Goal: Information Seeking & Learning: Learn about a topic

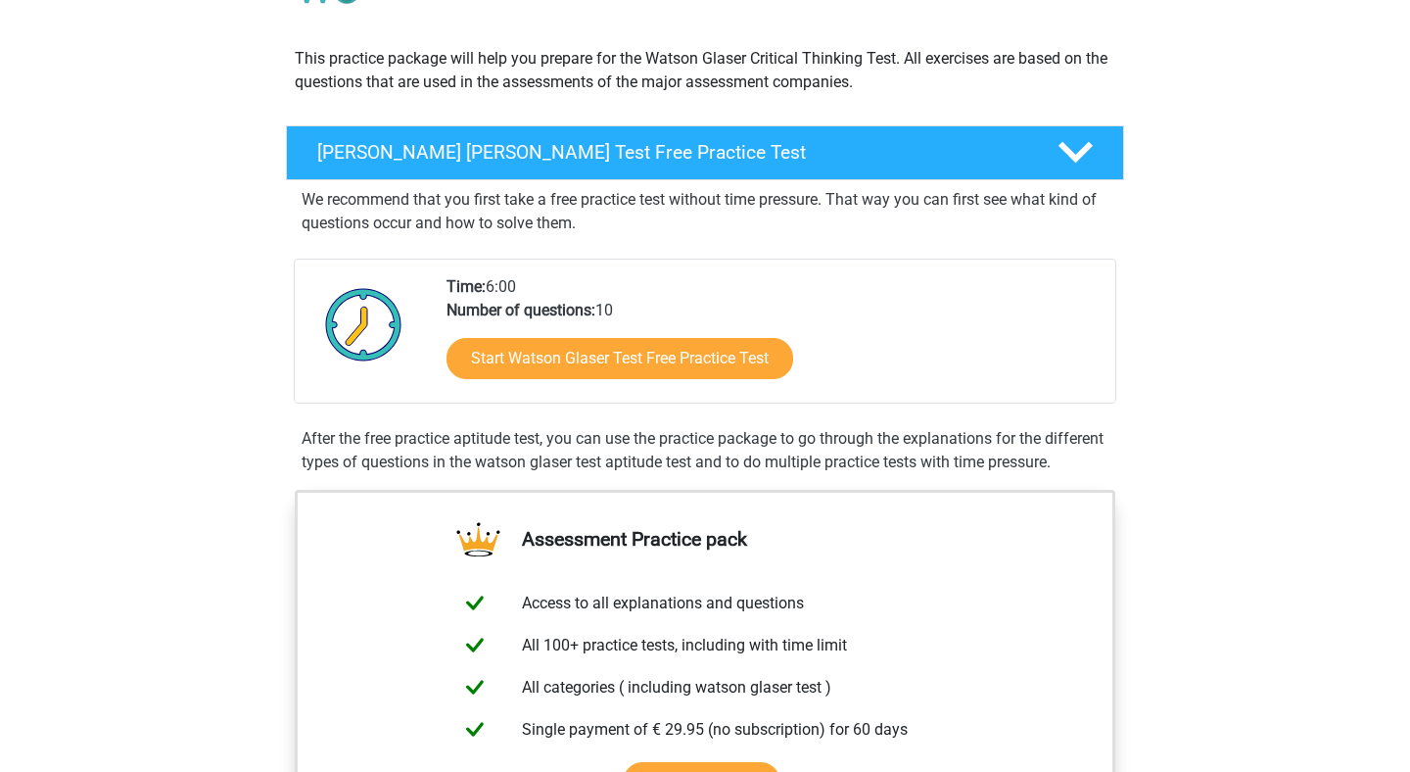
scroll to position [195, 0]
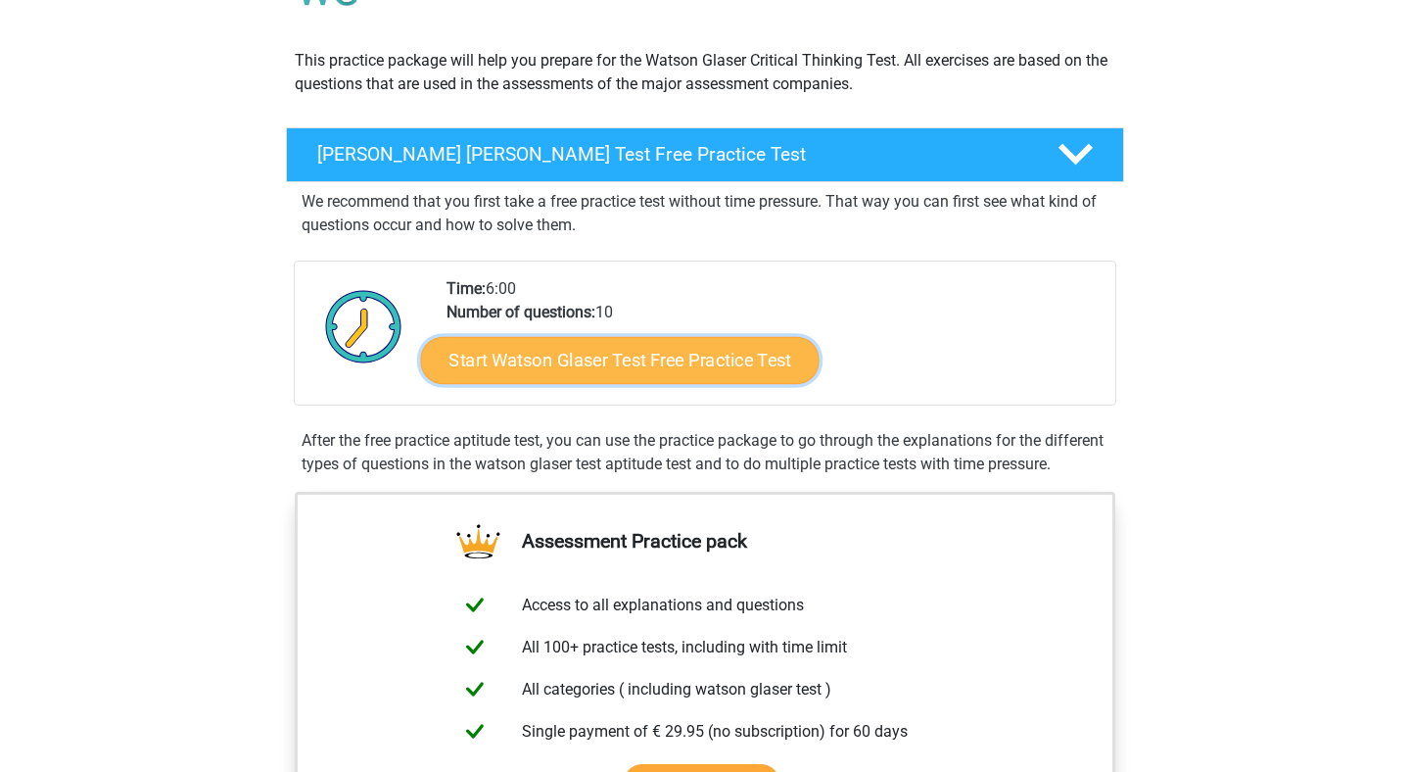
click at [706, 346] on link "Start Watson Glaser Test Free Practice Test" at bounding box center [620, 360] width 399 height 47
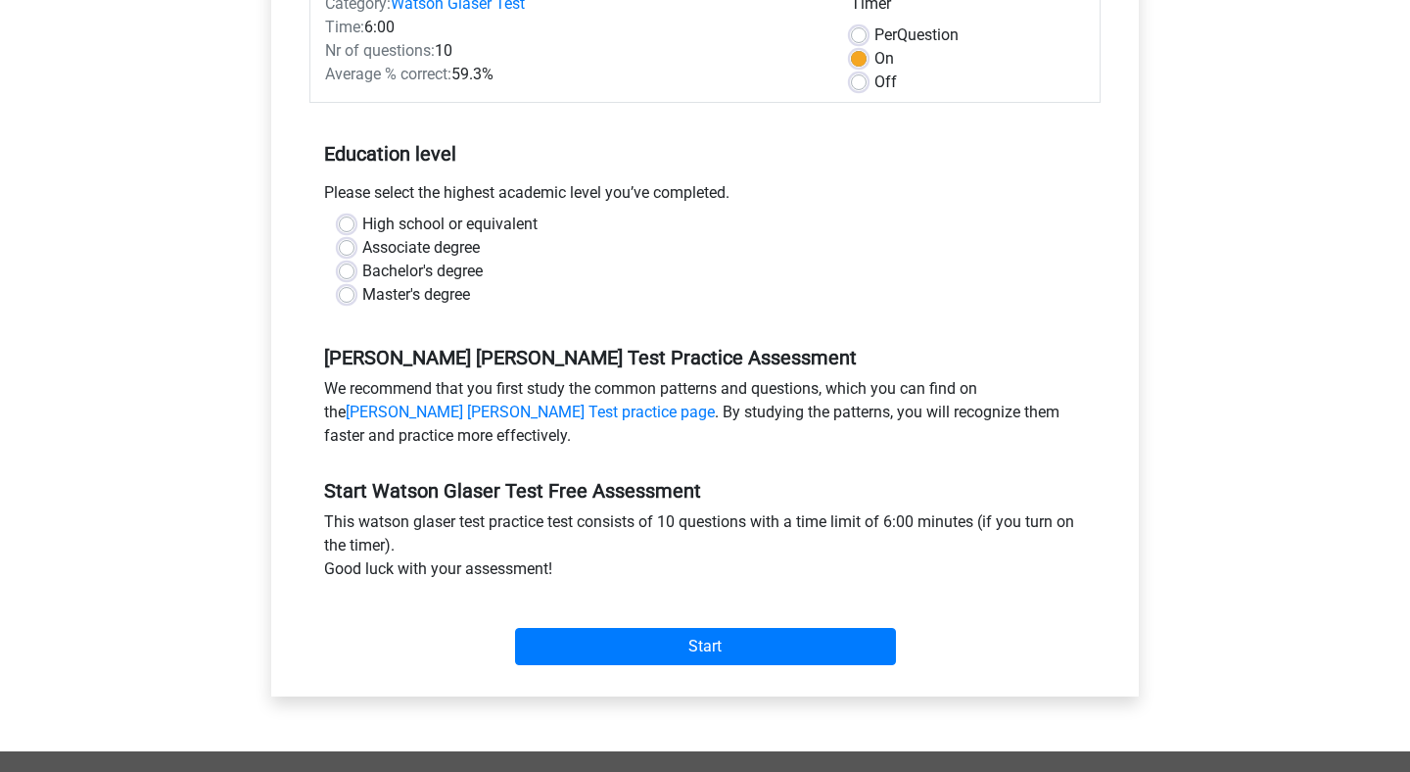
scroll to position [295, 0]
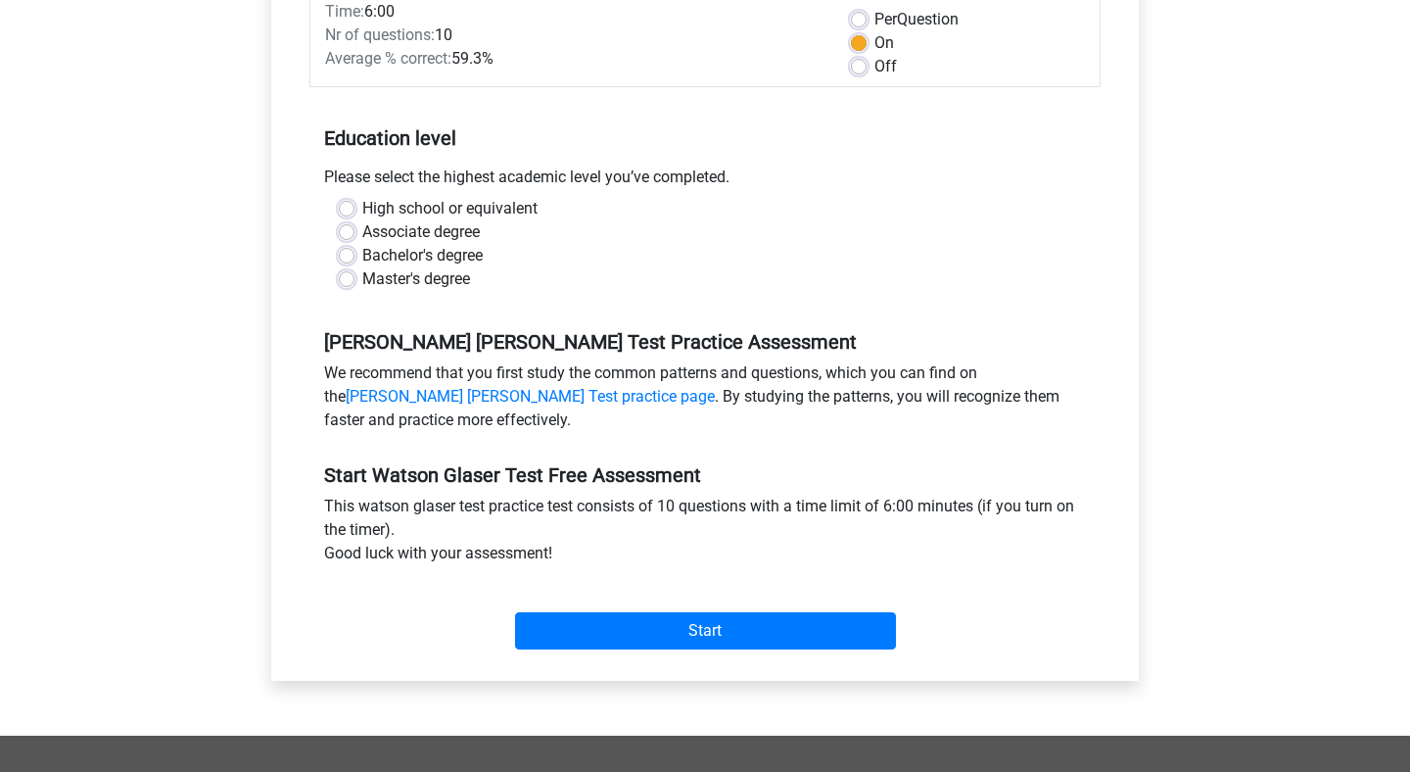
click at [345, 267] on div "Master's degree" at bounding box center [705, 279] width 733 height 24
click at [362, 277] on label "Master's degree" at bounding box center [416, 279] width 108 height 24
click at [345, 277] on input "Master's degree" at bounding box center [347, 277] width 16 height 20
radio input "true"
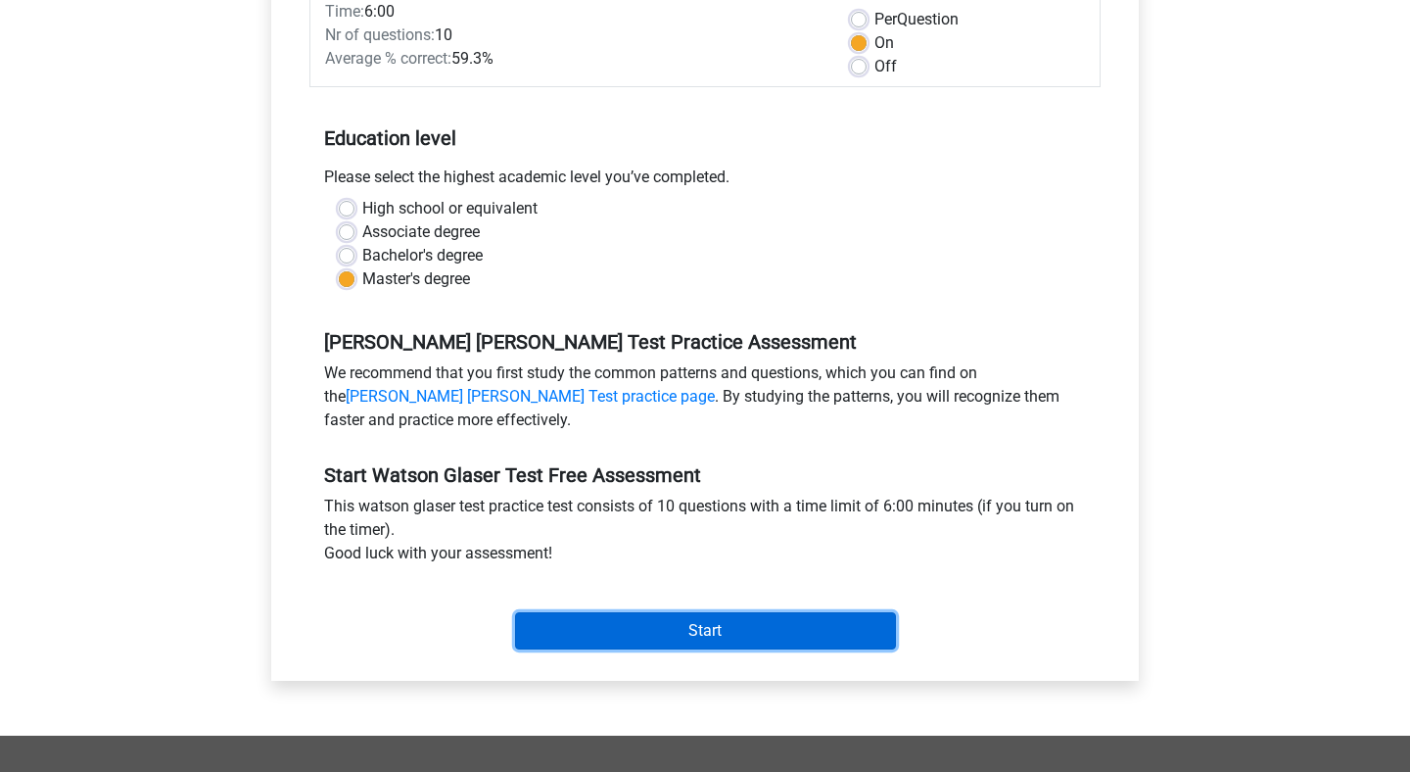
click at [783, 621] on input "Start" at bounding box center [705, 630] width 381 height 37
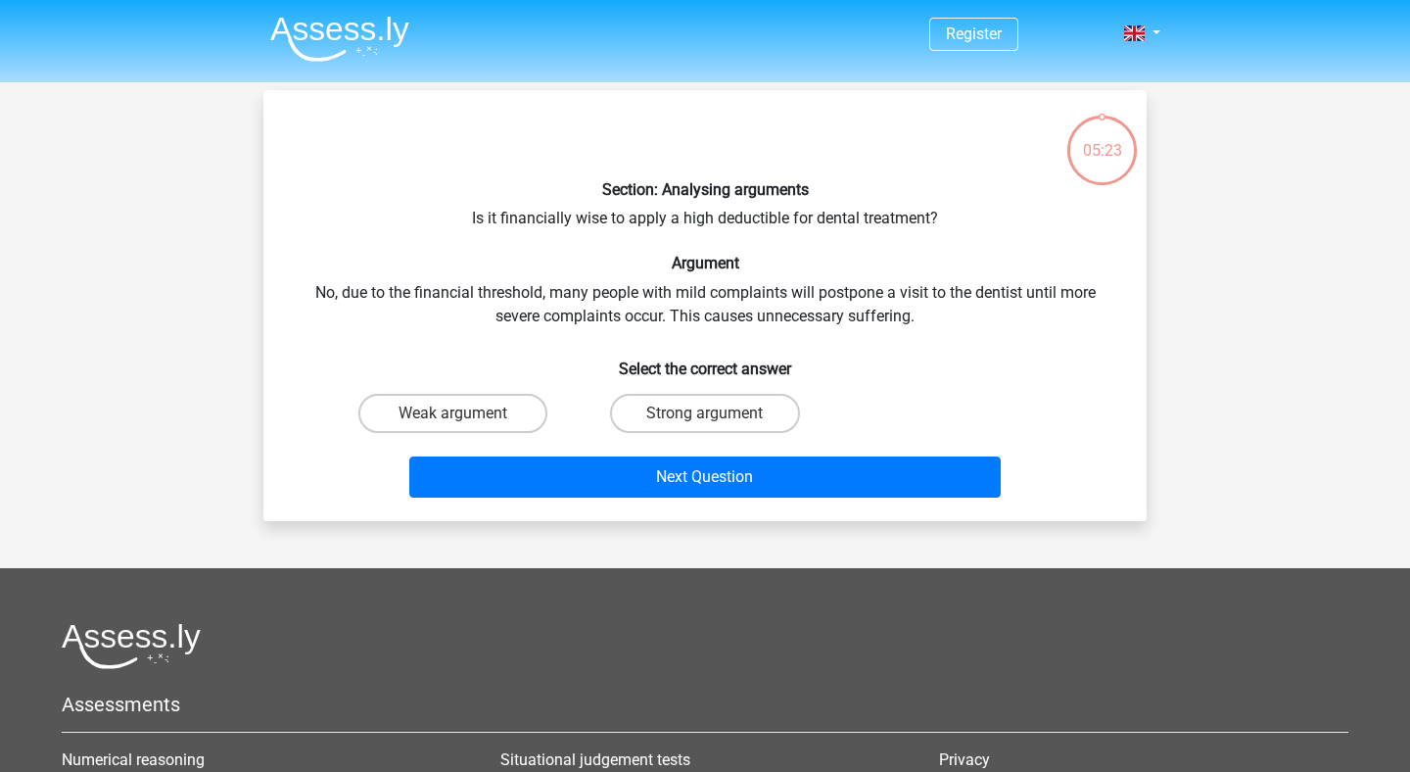
click at [404, 435] on div "Weak argument" at bounding box center [453, 413] width 252 height 55
click at [437, 410] on label "Weak argument" at bounding box center [452, 413] width 189 height 39
click at [453, 413] on input "Weak argument" at bounding box center [459, 419] width 13 height 13
radio input "true"
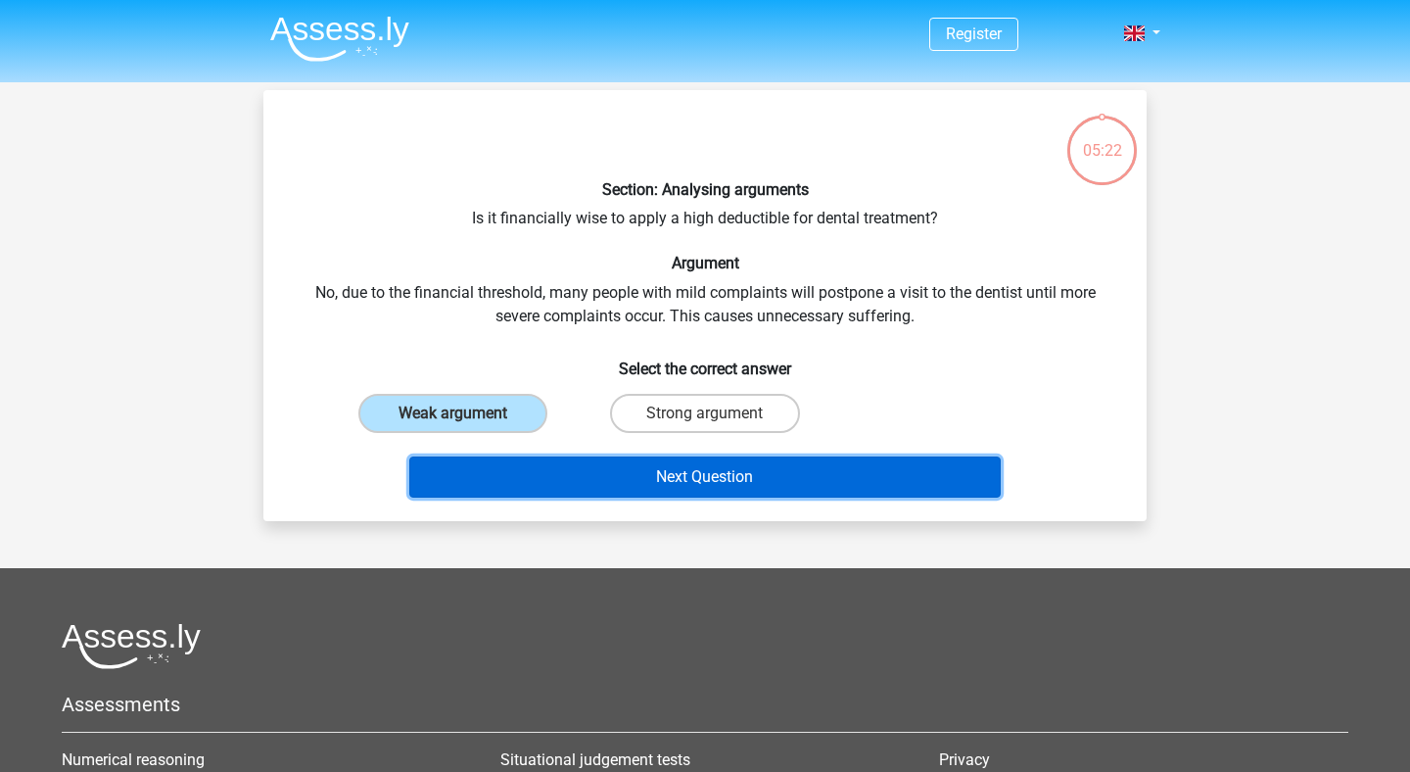
click at [567, 463] on button "Next Question" at bounding box center [705, 476] width 593 height 41
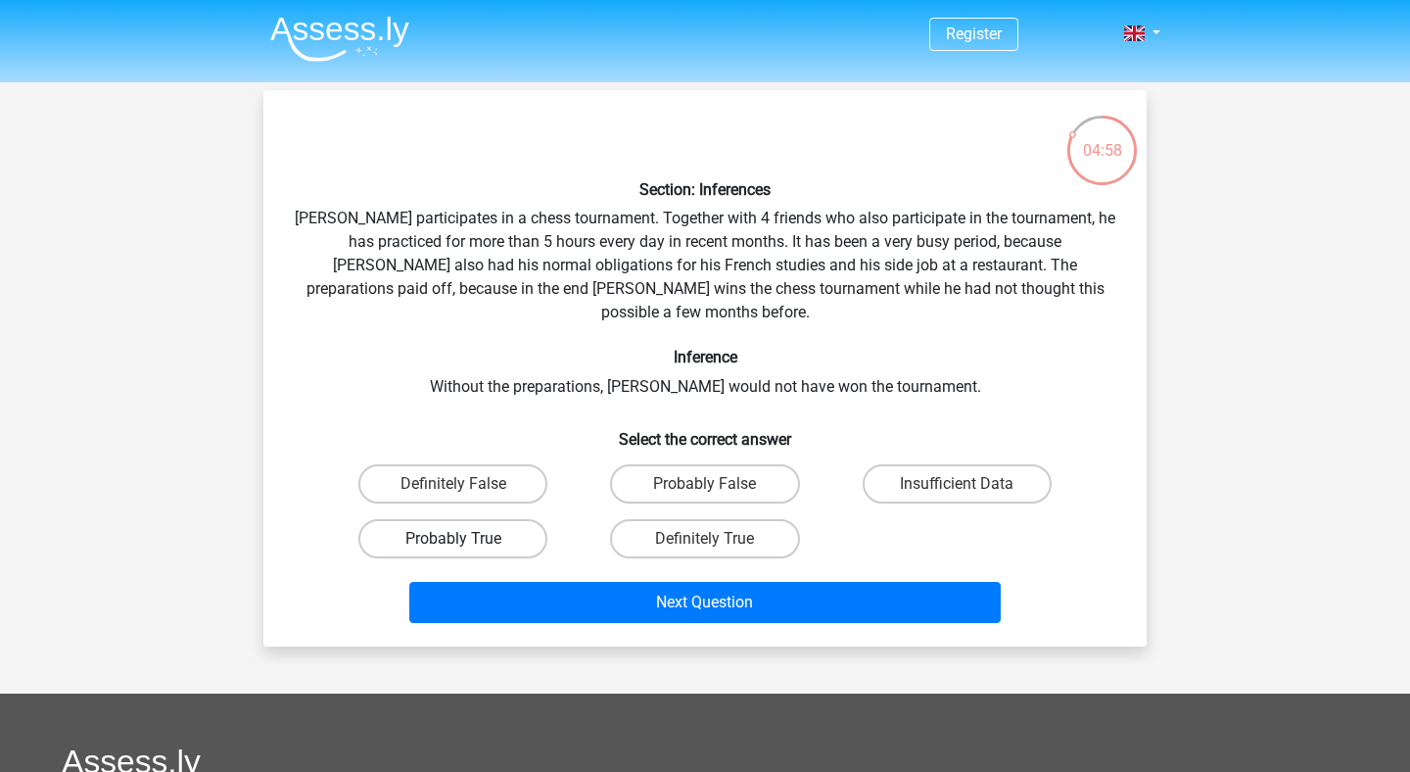
click at [516, 519] on label "Probably True" at bounding box center [452, 538] width 189 height 39
click at [466, 539] on input "Probably True" at bounding box center [459, 545] width 13 height 13
radio input "true"
click at [1049, 294] on div "Section: Inferences Pablo participates in a chess tournament. Together with 4 f…" at bounding box center [705, 368] width 868 height 525
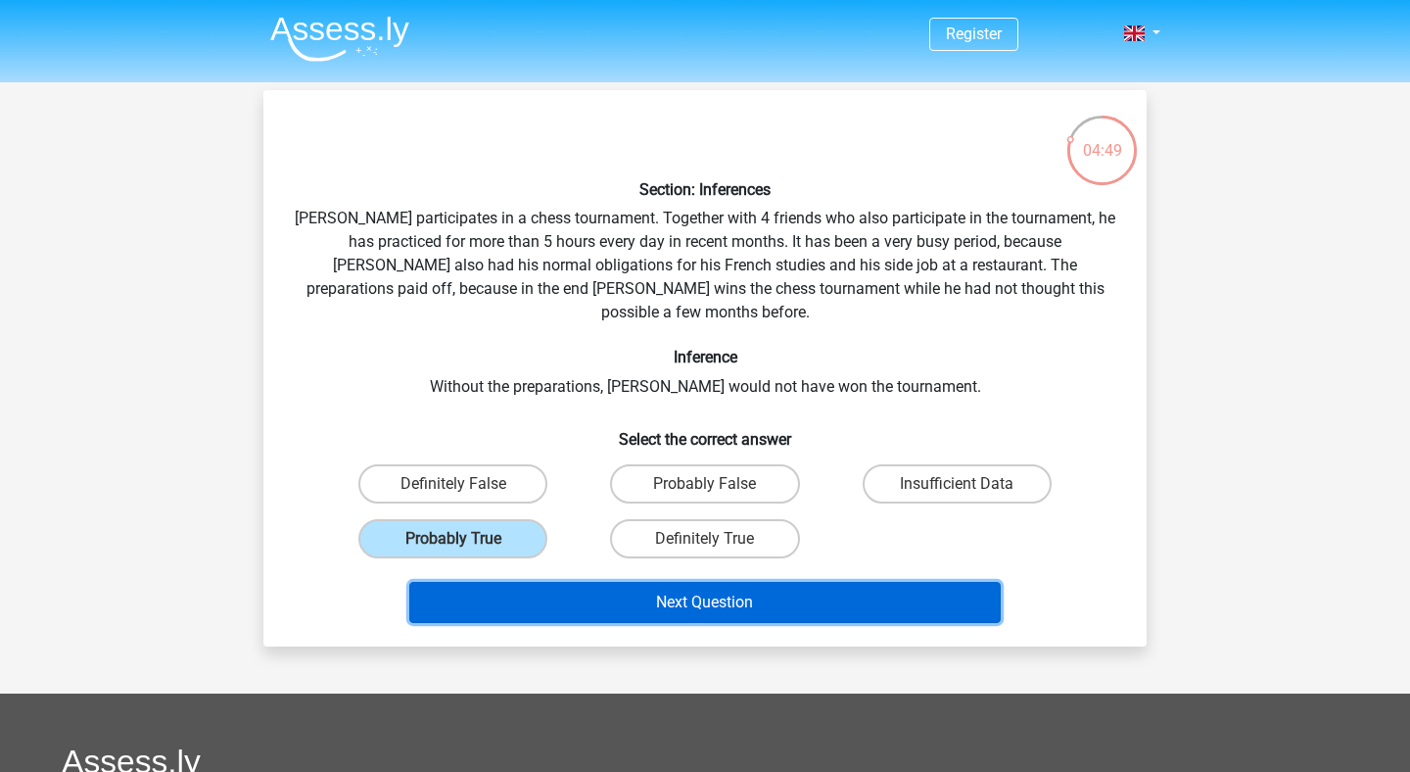
click at [828, 582] on button "Next Question" at bounding box center [705, 602] width 593 height 41
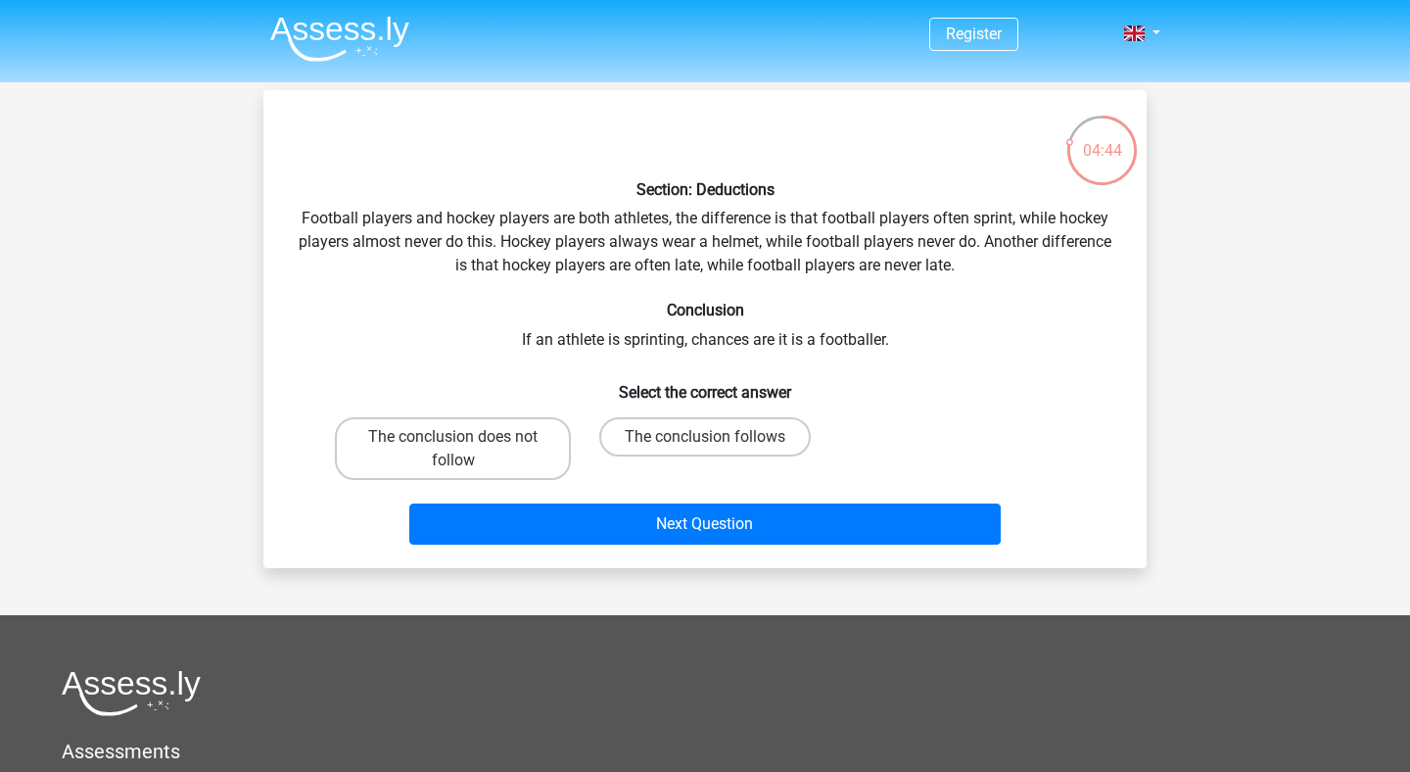
click at [1033, 348] on div "Section: Deductions Football players and hockey players are both athletes, the …" at bounding box center [705, 329] width 868 height 447
click at [506, 455] on label "The conclusion does not follow" at bounding box center [453, 448] width 236 height 63
click at [466, 450] on input "The conclusion does not follow" at bounding box center [459, 443] width 13 height 13
radio input "true"
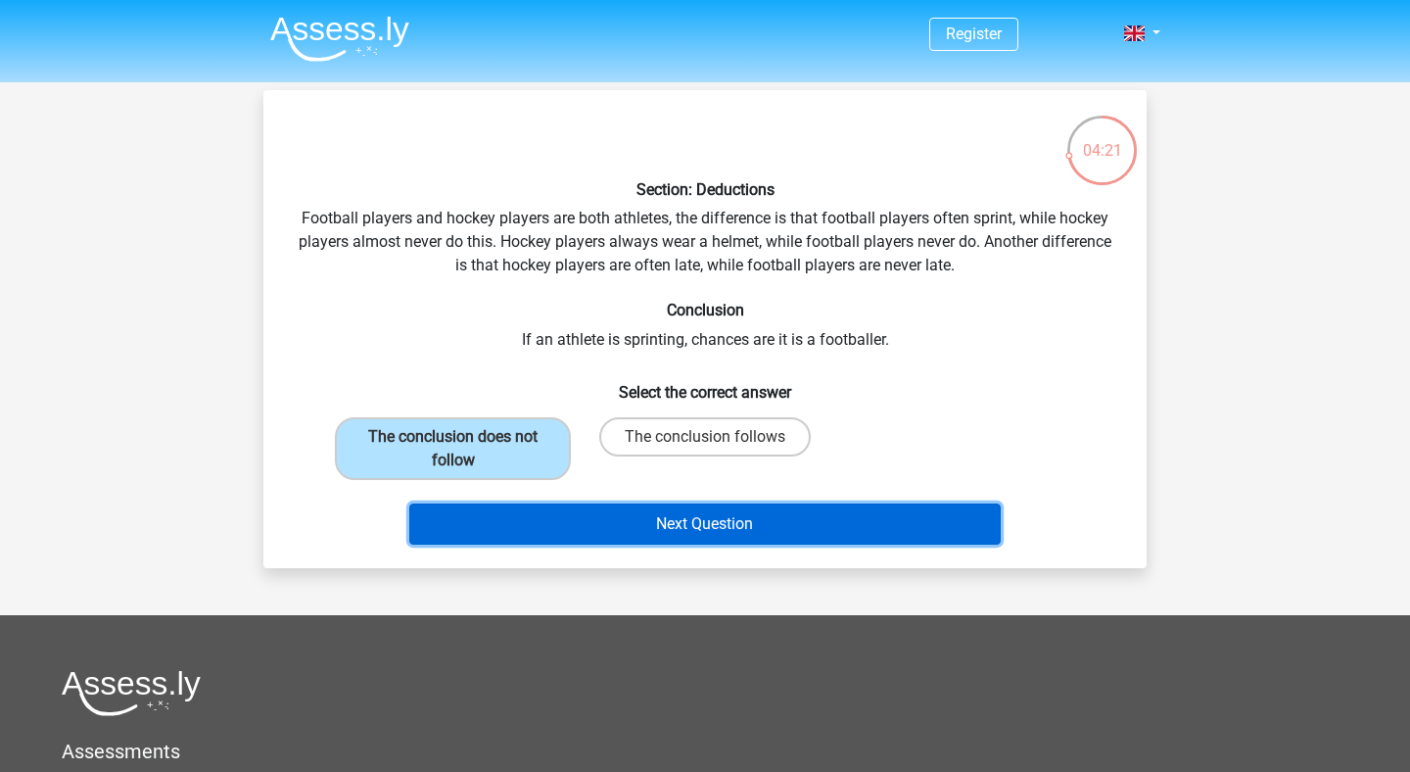
click at [557, 514] on button "Next Question" at bounding box center [705, 523] width 593 height 41
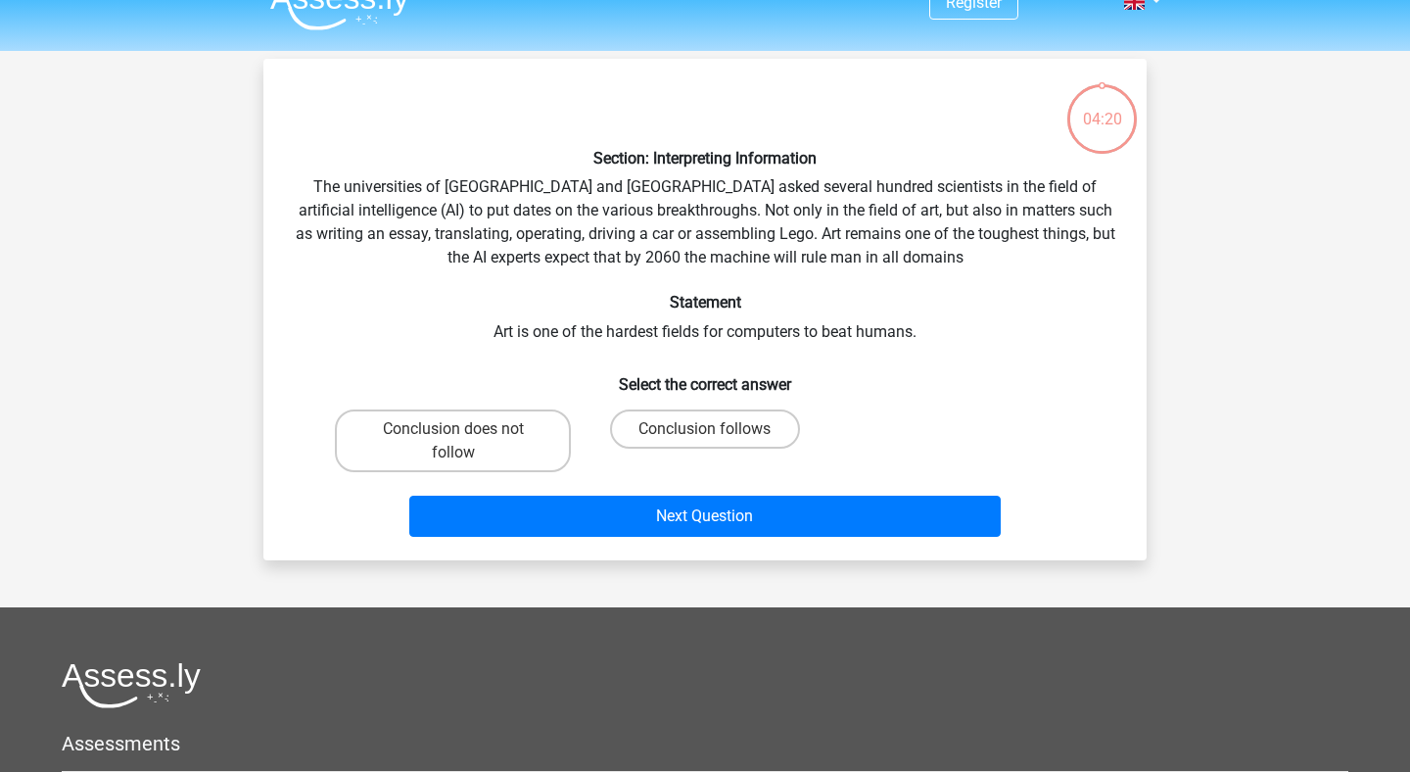
scroll to position [24, 0]
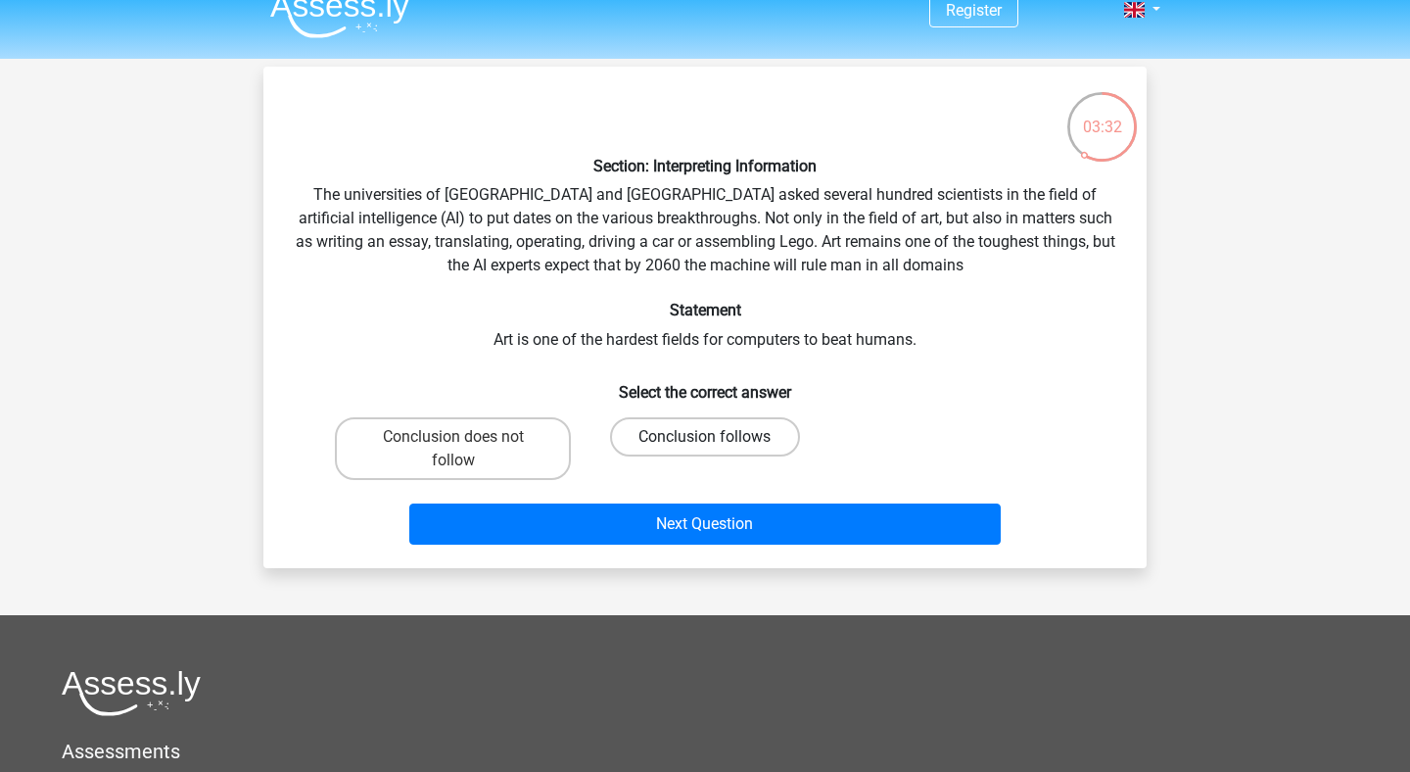
click at [758, 434] on label "Conclusion follows" at bounding box center [704, 436] width 189 height 39
click at [718, 437] on input "Conclusion follows" at bounding box center [711, 443] width 13 height 13
radio input "true"
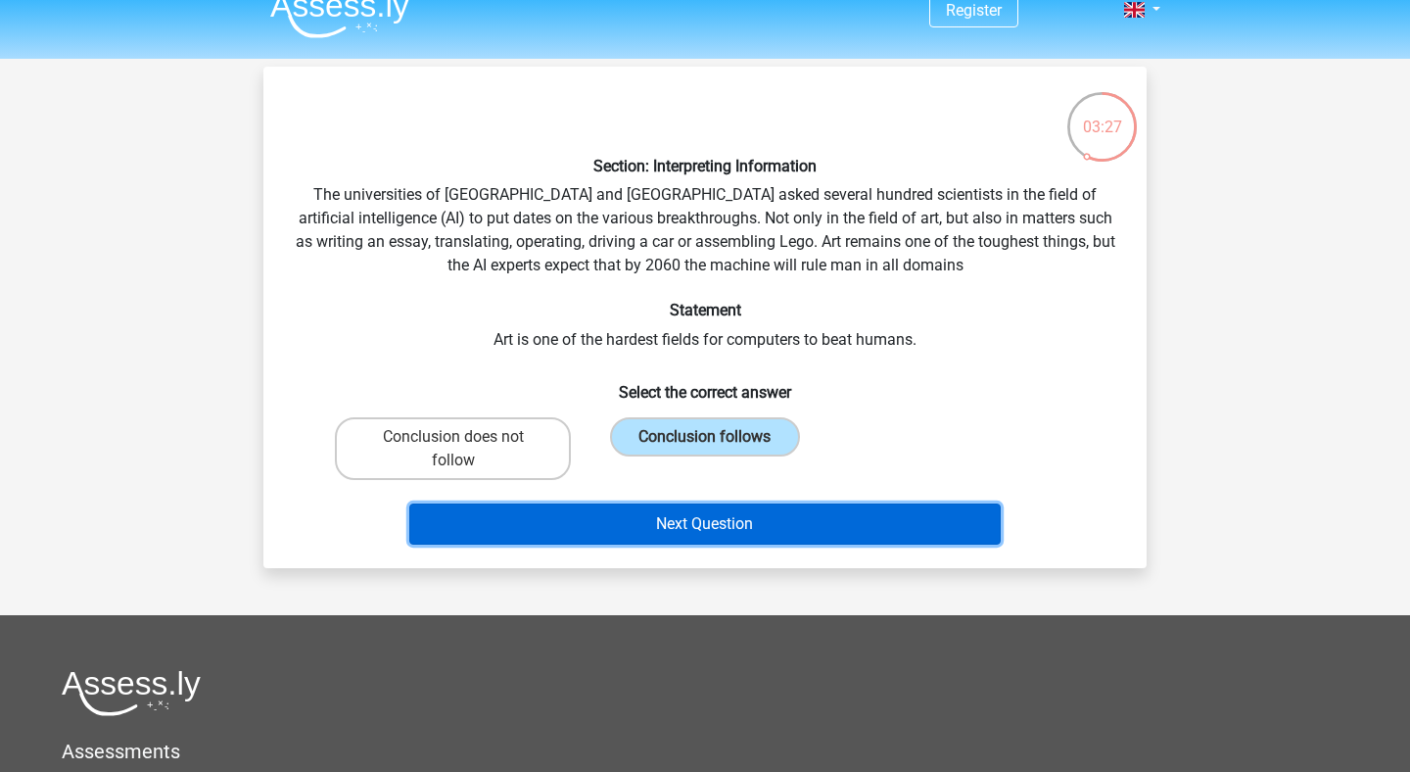
click at [771, 524] on button "Next Question" at bounding box center [705, 523] width 593 height 41
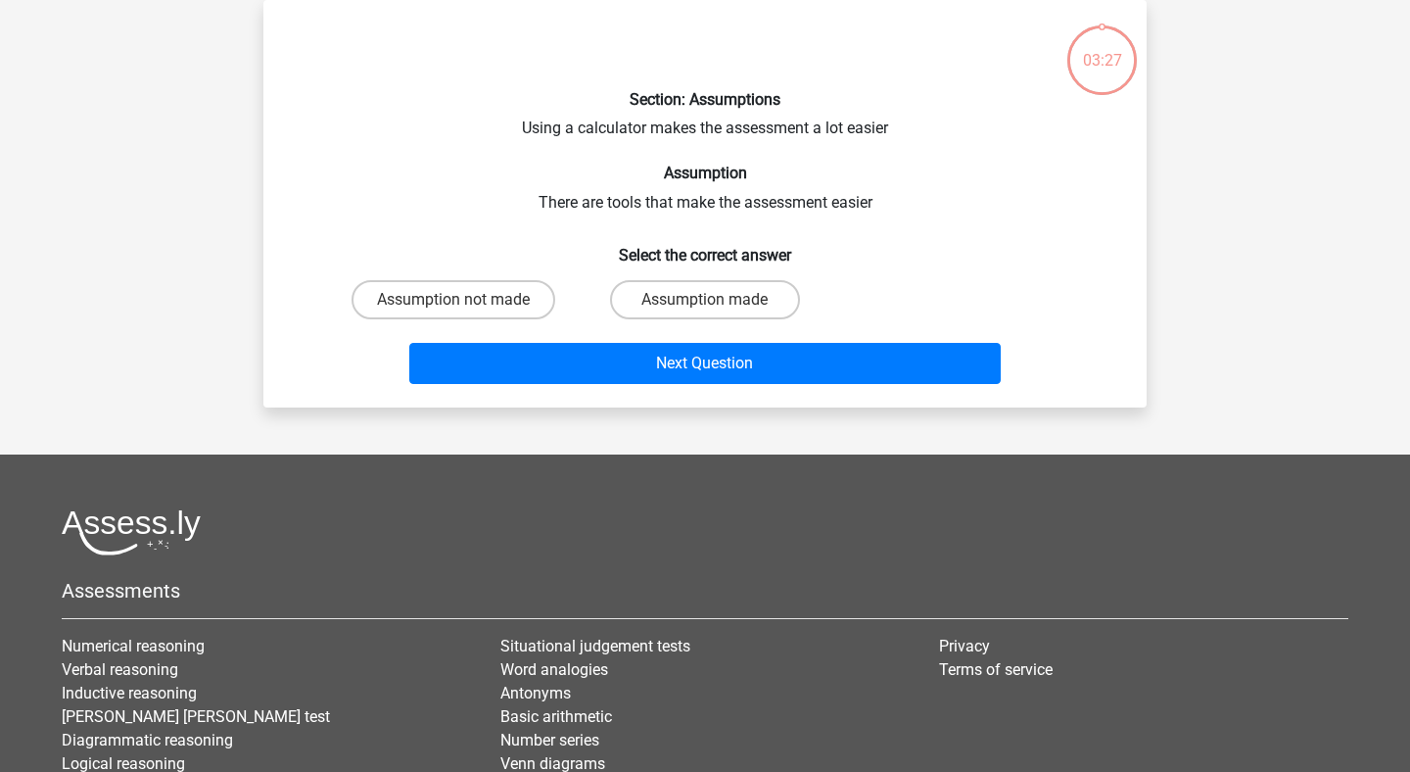
scroll to position [0, 0]
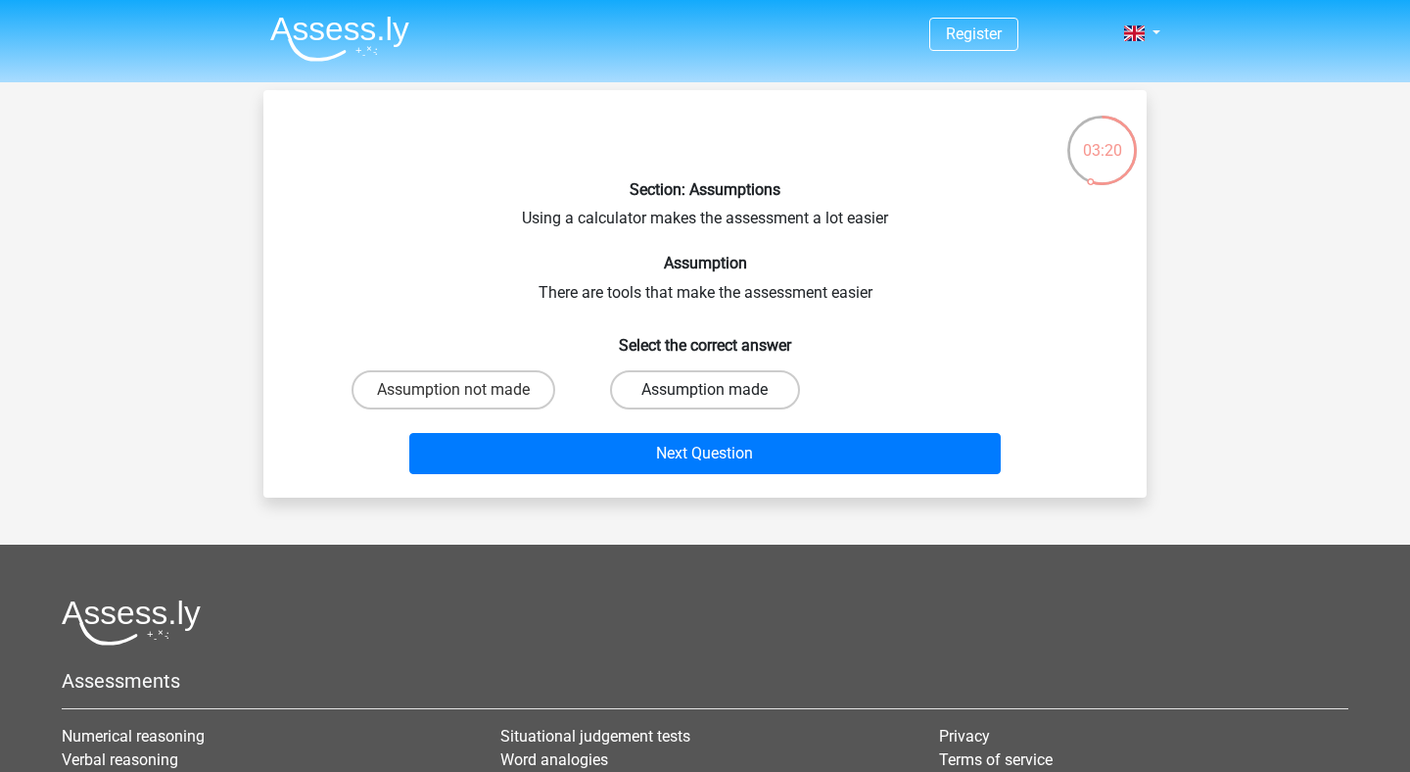
click at [647, 403] on label "Assumption made" at bounding box center [704, 389] width 189 height 39
click at [705, 403] on input "Assumption made" at bounding box center [711, 396] width 13 height 13
radio input "true"
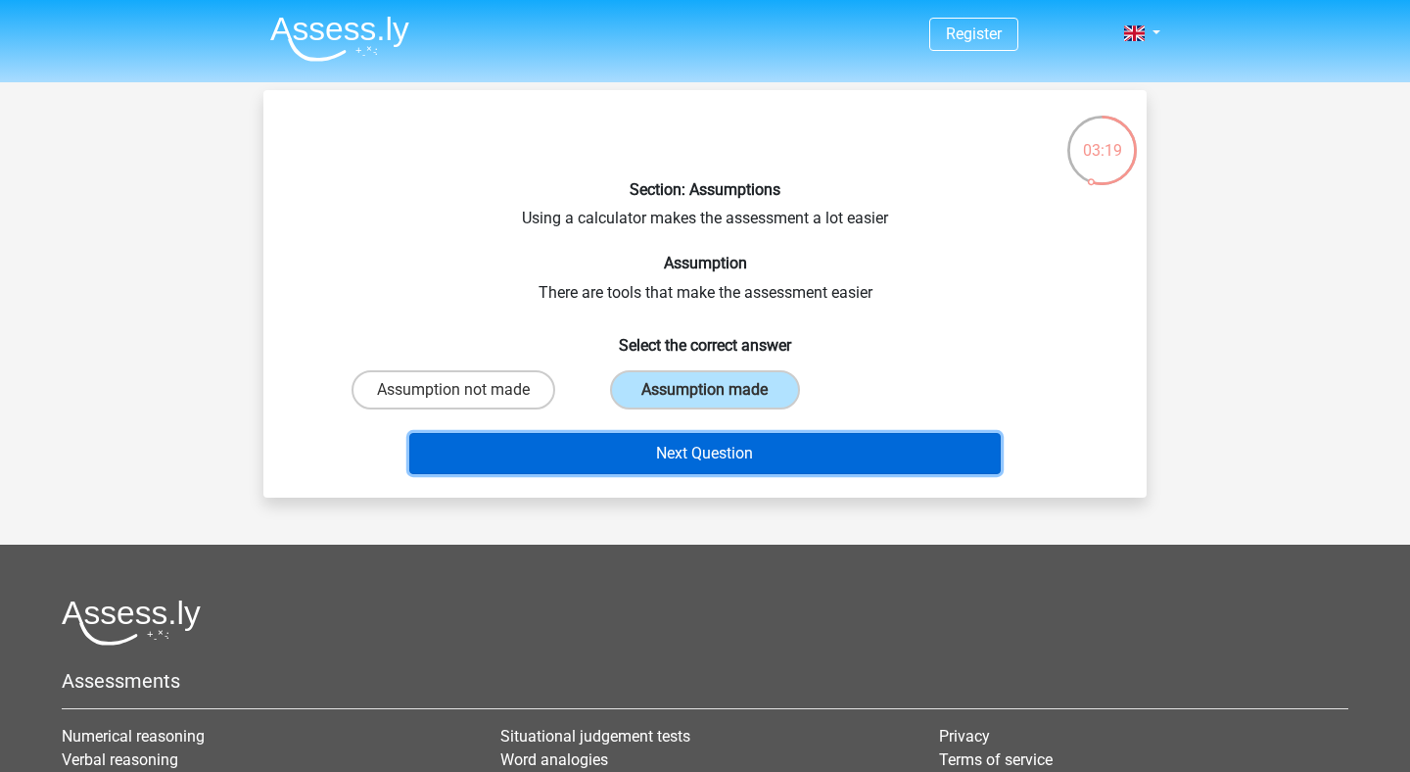
click at [739, 457] on button "Next Question" at bounding box center [705, 453] width 593 height 41
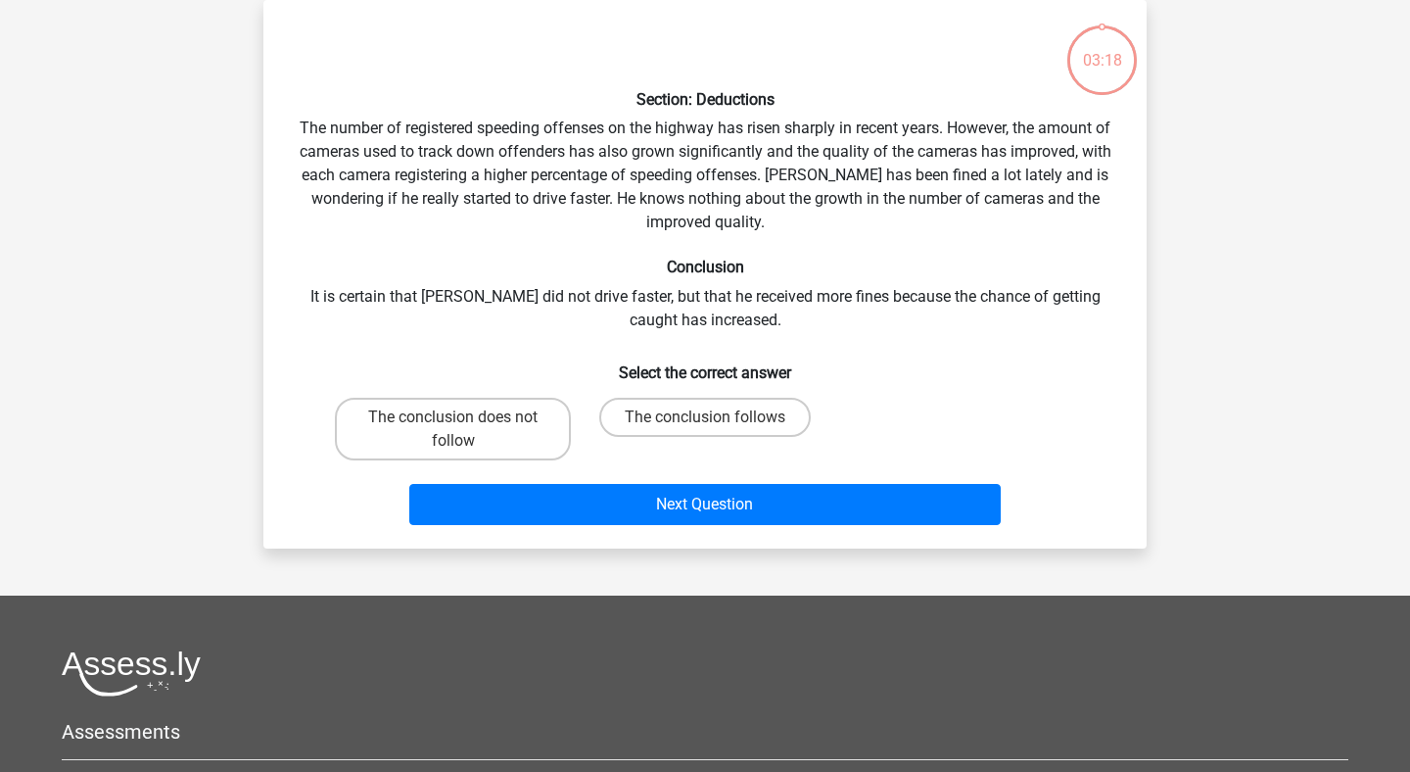
scroll to position [5, 0]
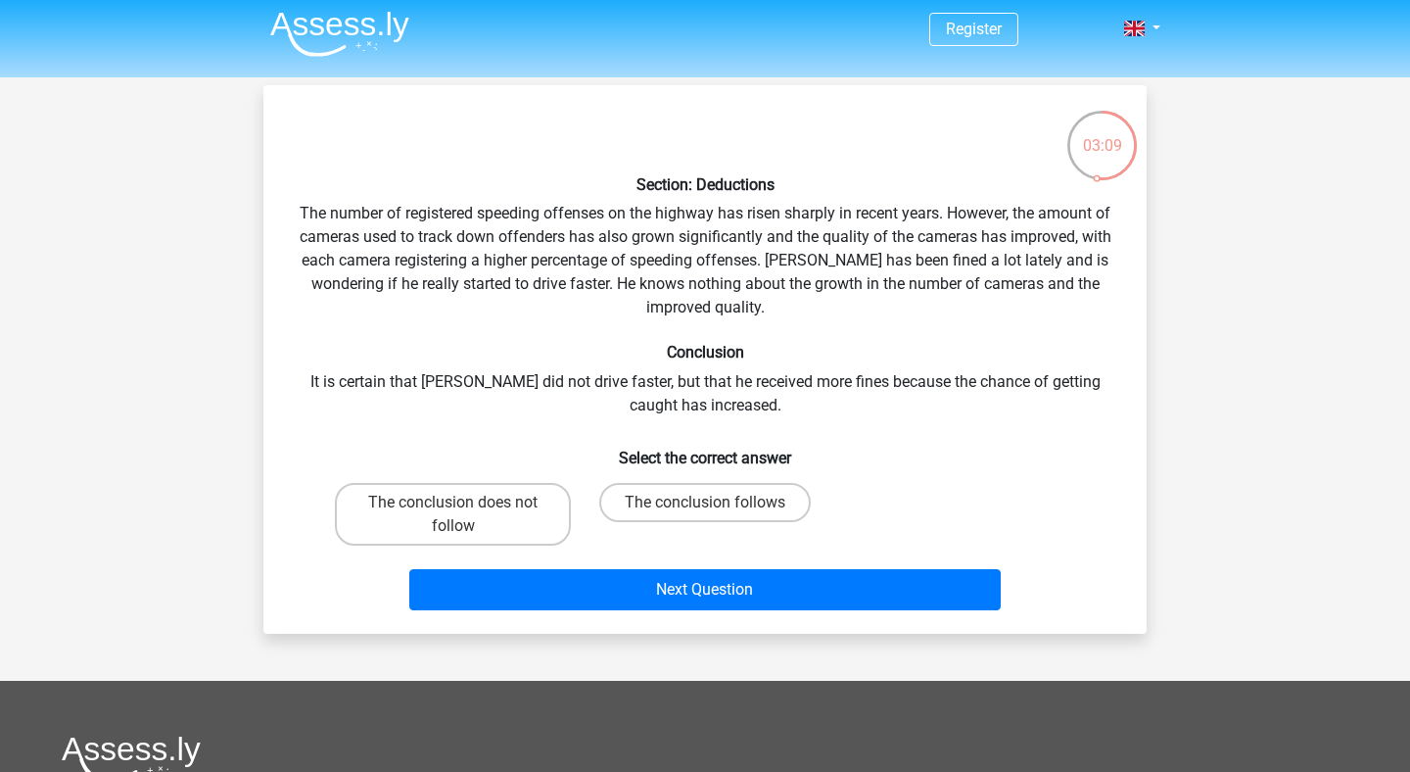
click at [851, 344] on h6 "Conclusion" at bounding box center [705, 352] width 821 height 19
click at [659, 321] on div "Section: Deductions The number of registered speeding offenses on the highway h…" at bounding box center [705, 359] width 868 height 517
click at [830, 330] on div "Section: Deductions The number of registered speeding offenses on the highway h…" at bounding box center [705, 359] width 868 height 517
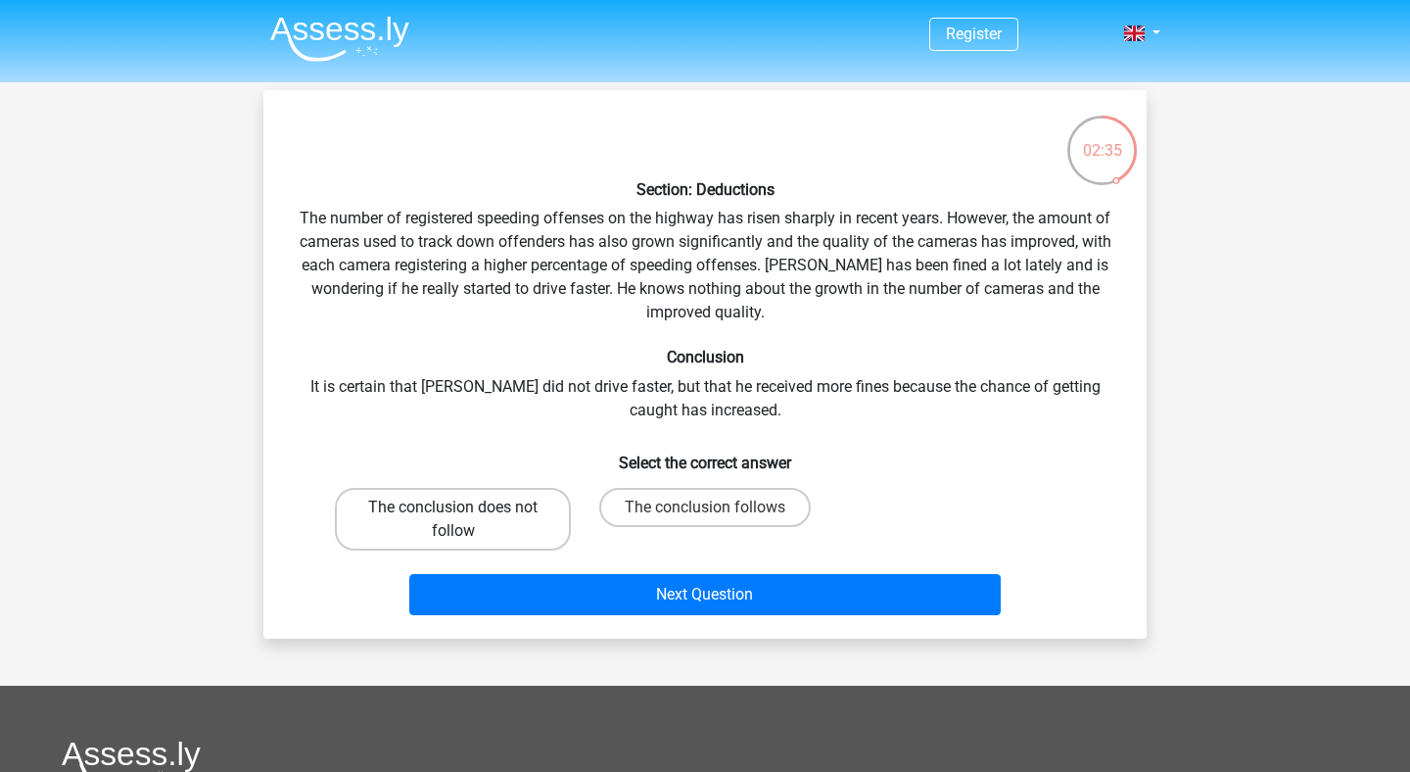
click at [542, 504] on label "The conclusion does not follow" at bounding box center [453, 519] width 236 height 63
click at [466, 507] on input "The conclusion does not follow" at bounding box center [459, 513] width 13 height 13
radio input "true"
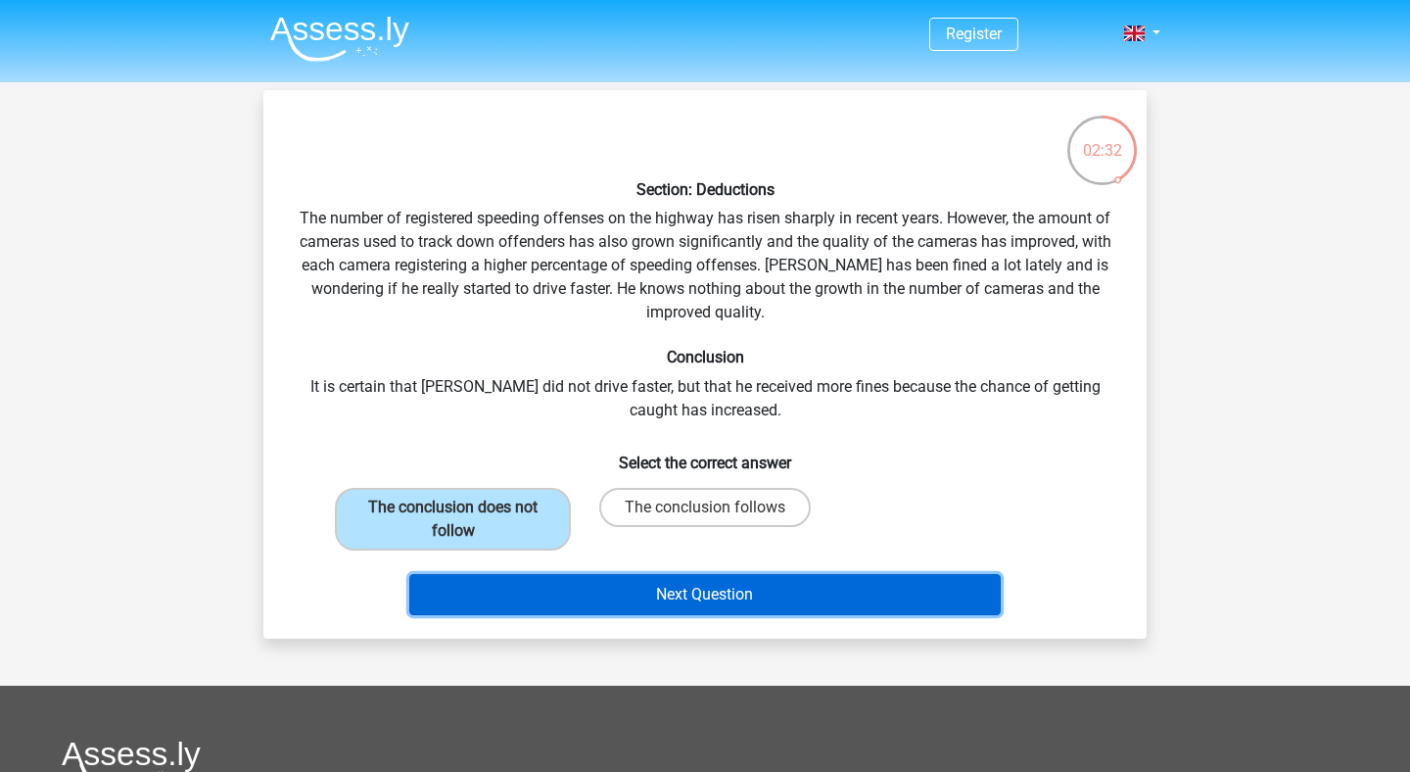
click at [862, 575] on button "Next Question" at bounding box center [705, 594] width 593 height 41
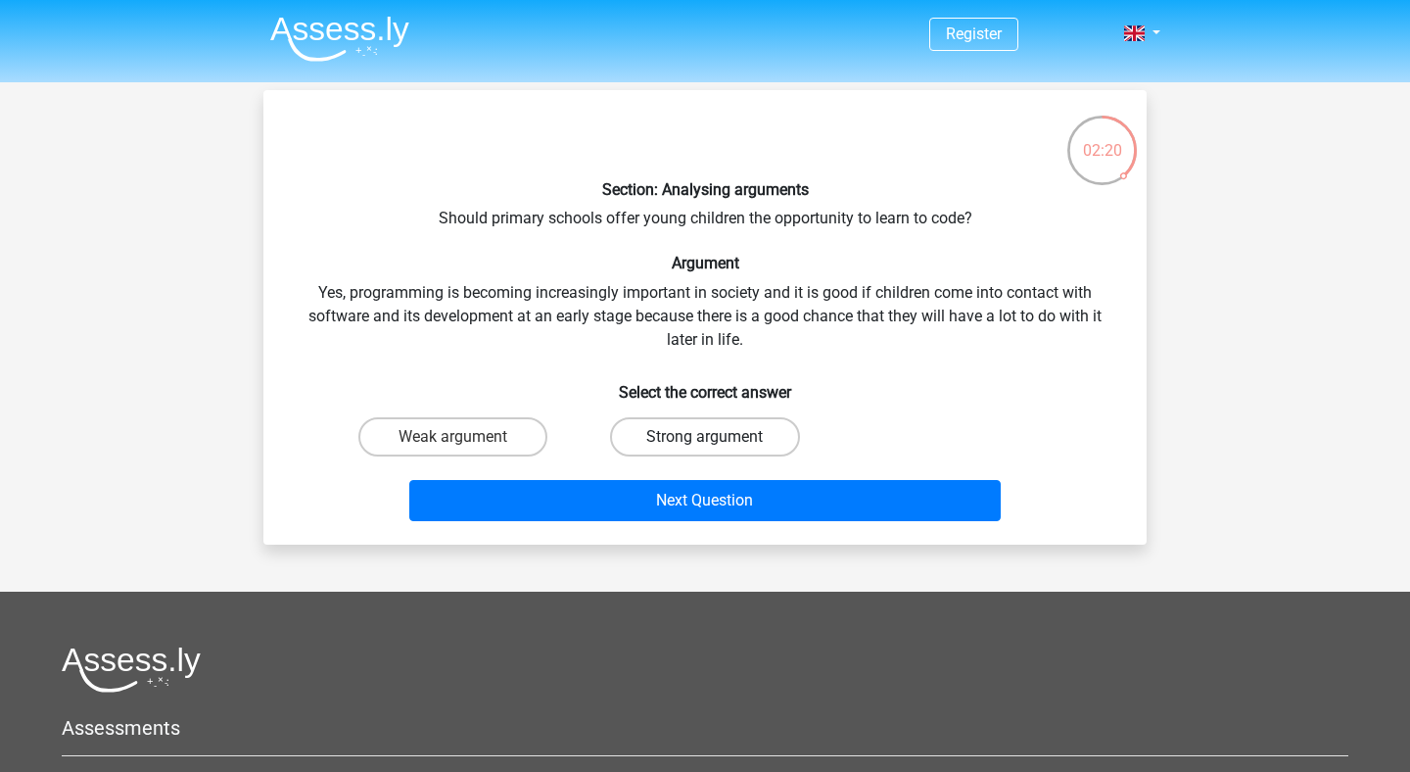
click at [659, 447] on label "Strong argument" at bounding box center [704, 436] width 189 height 39
click at [705, 447] on input "Strong argument" at bounding box center [711, 443] width 13 height 13
radio input "true"
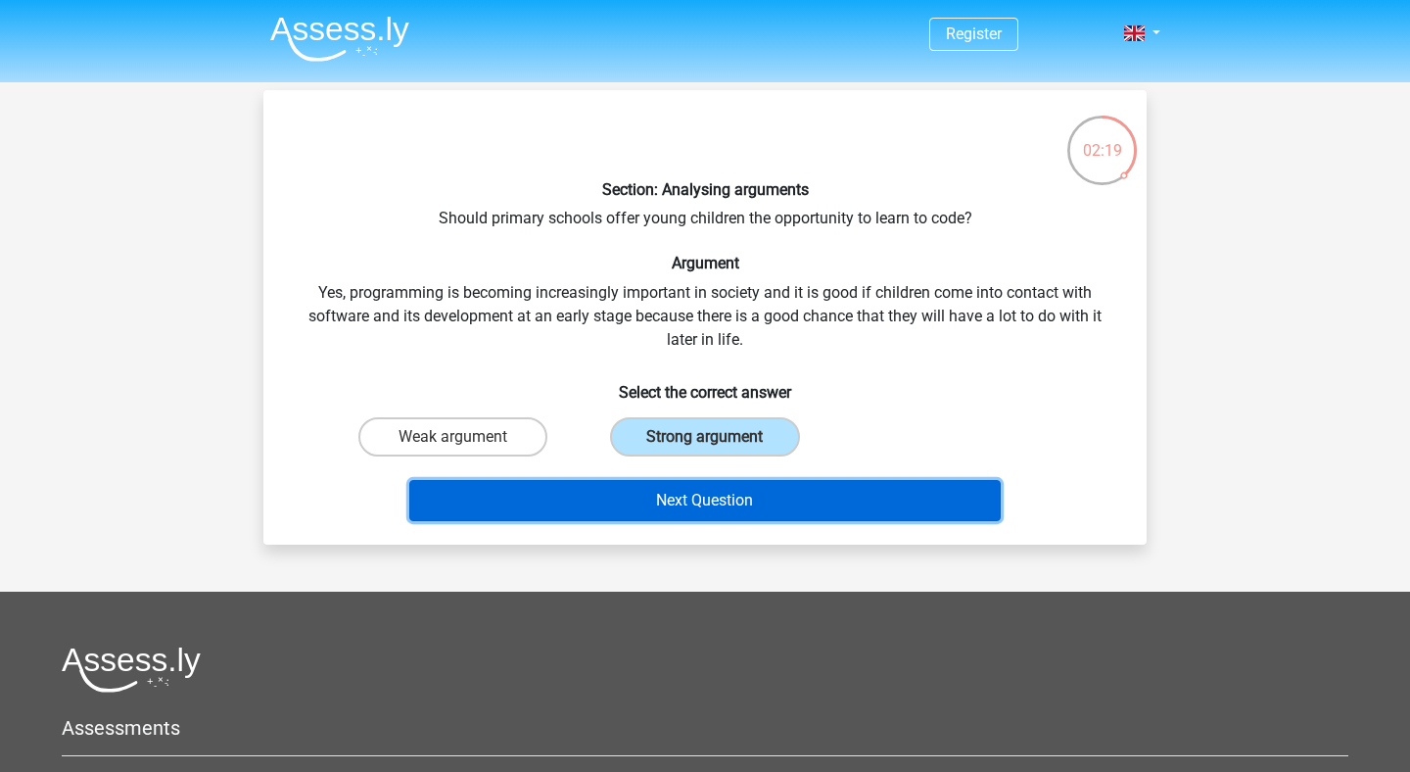
click at [660, 498] on button "Next Question" at bounding box center [705, 500] width 593 height 41
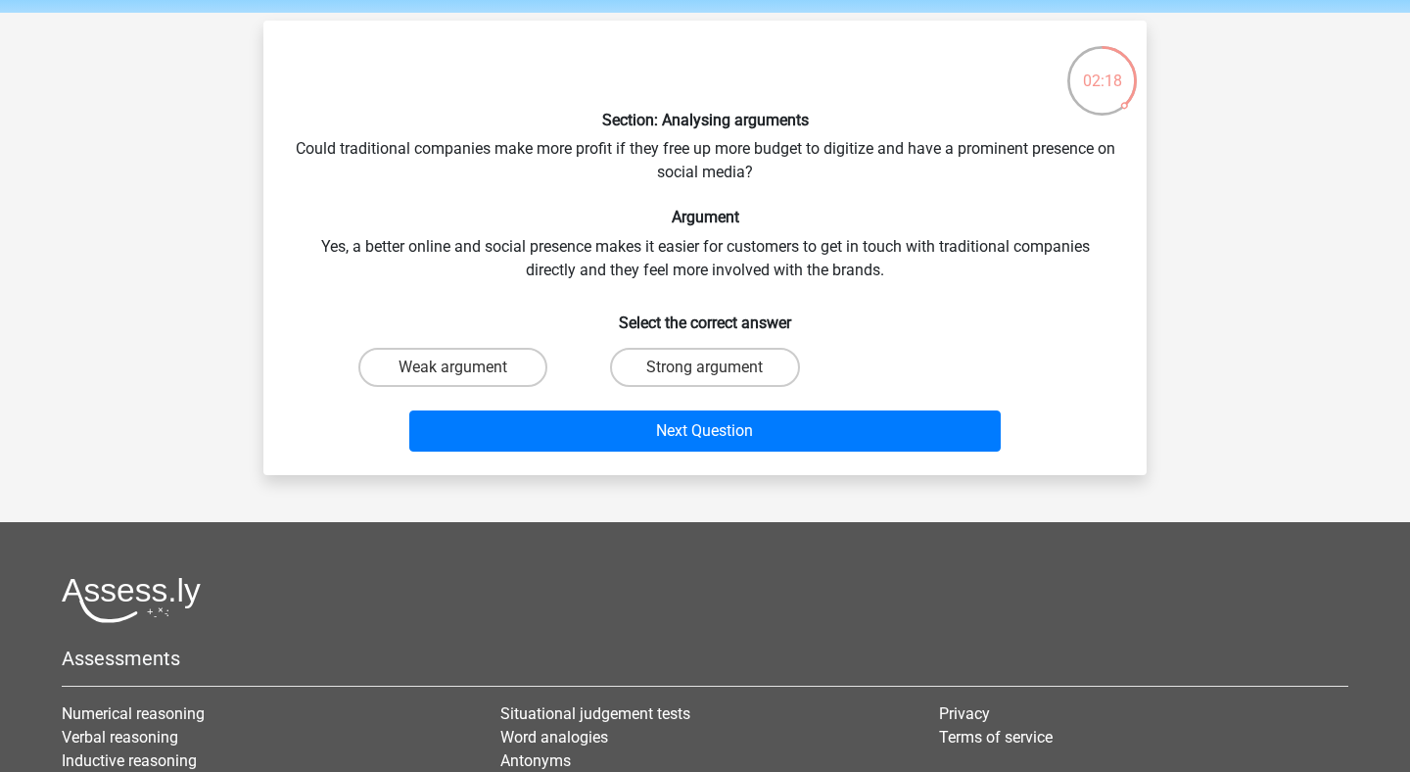
scroll to position [67, 0]
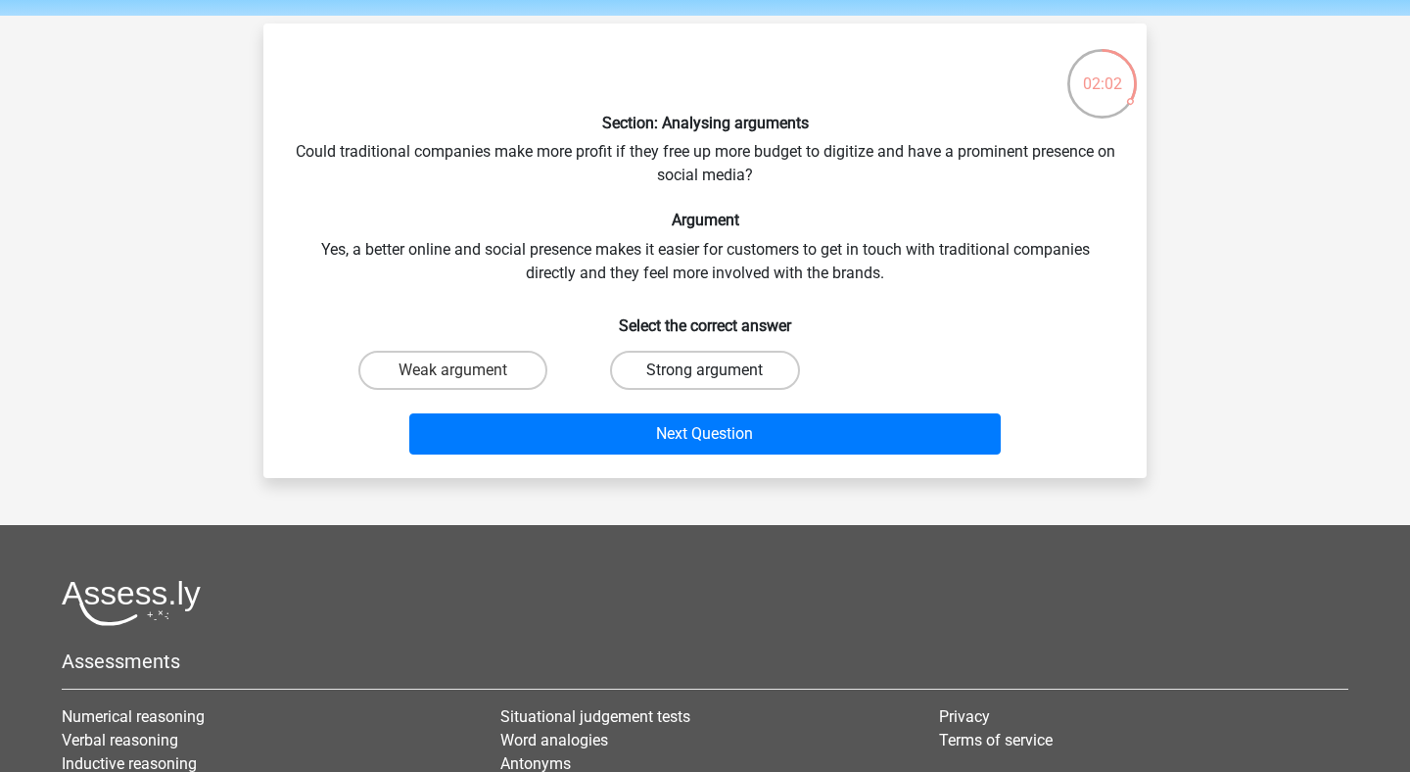
click at [744, 369] on label "Strong argument" at bounding box center [704, 370] width 189 height 39
click at [718, 370] on input "Strong argument" at bounding box center [711, 376] width 13 height 13
radio input "true"
click at [729, 413] on div "Next Question" at bounding box center [705, 437] width 756 height 49
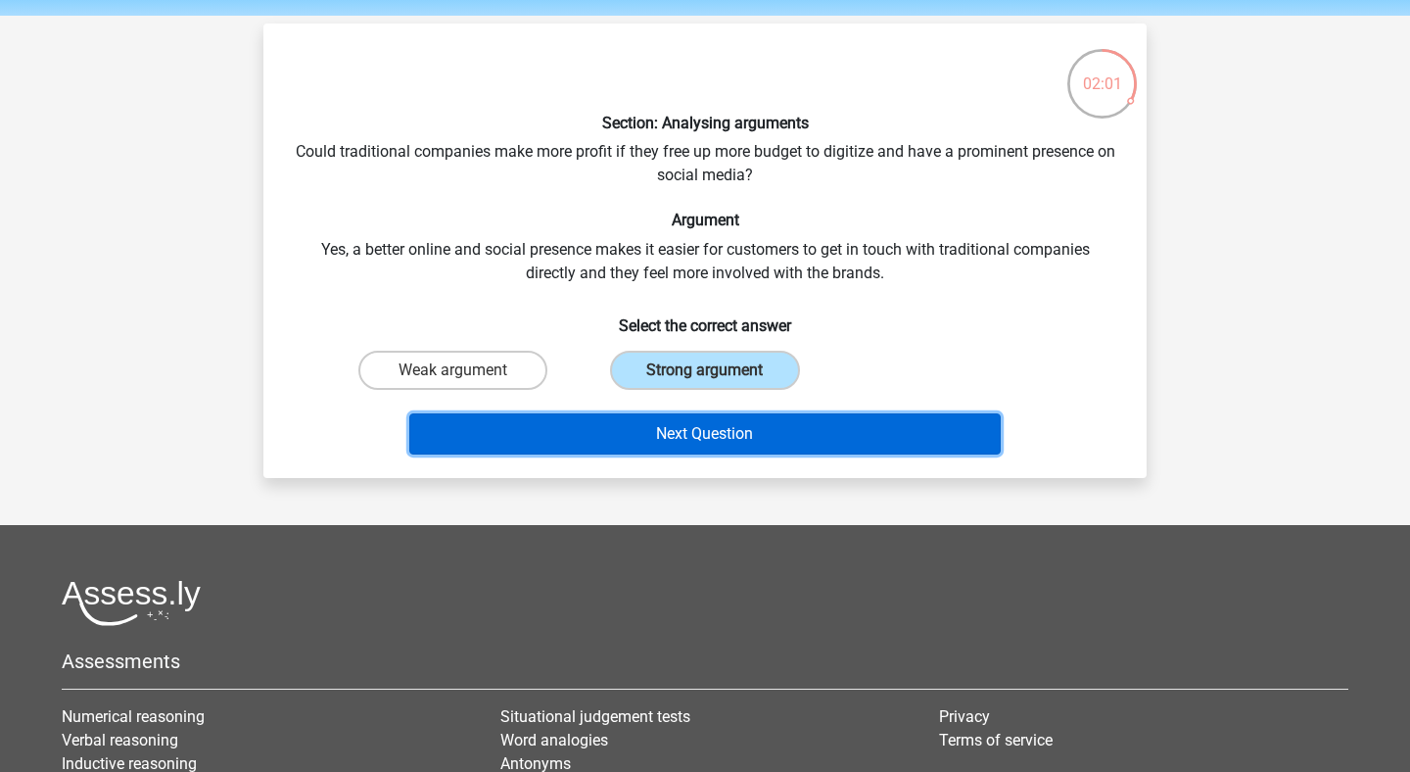
click at [724, 427] on button "Next Question" at bounding box center [705, 433] width 593 height 41
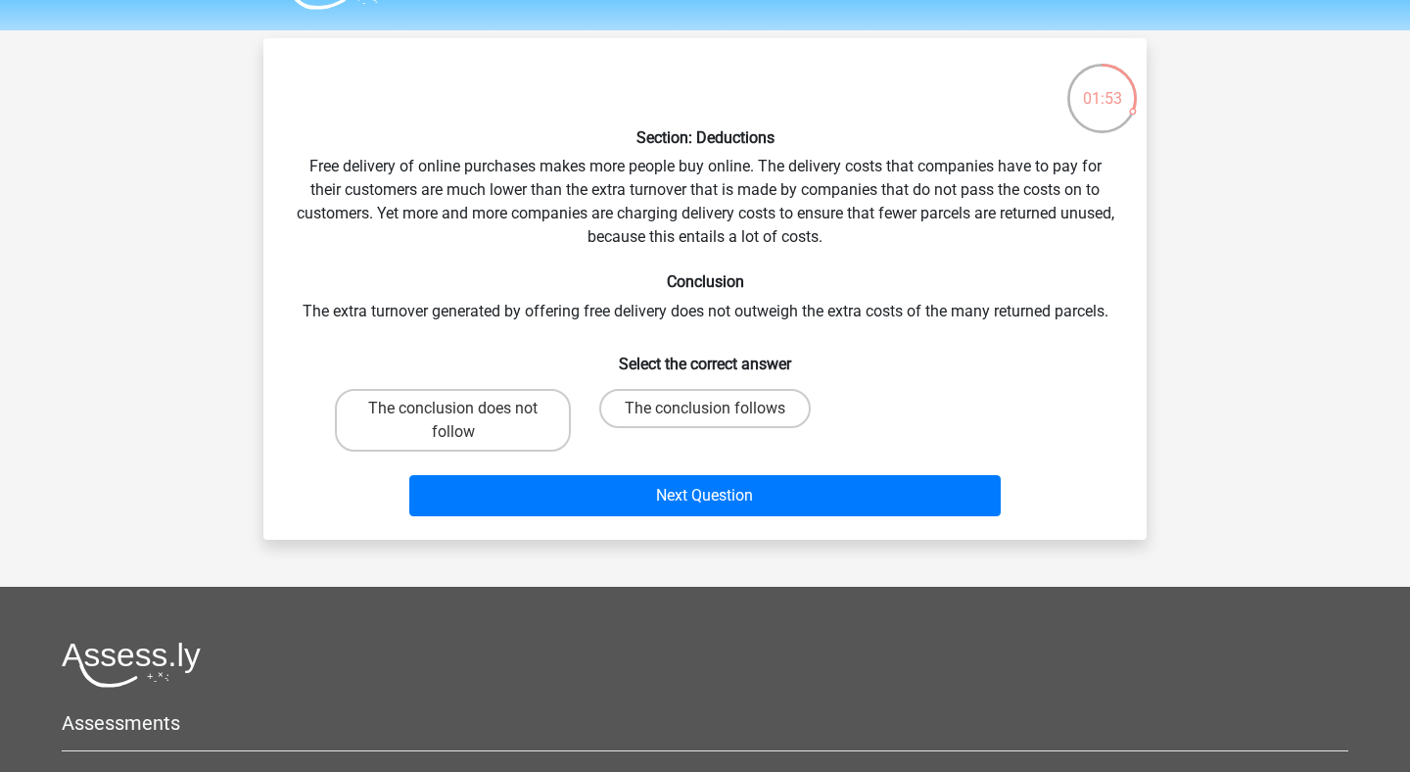
scroll to position [53, 0]
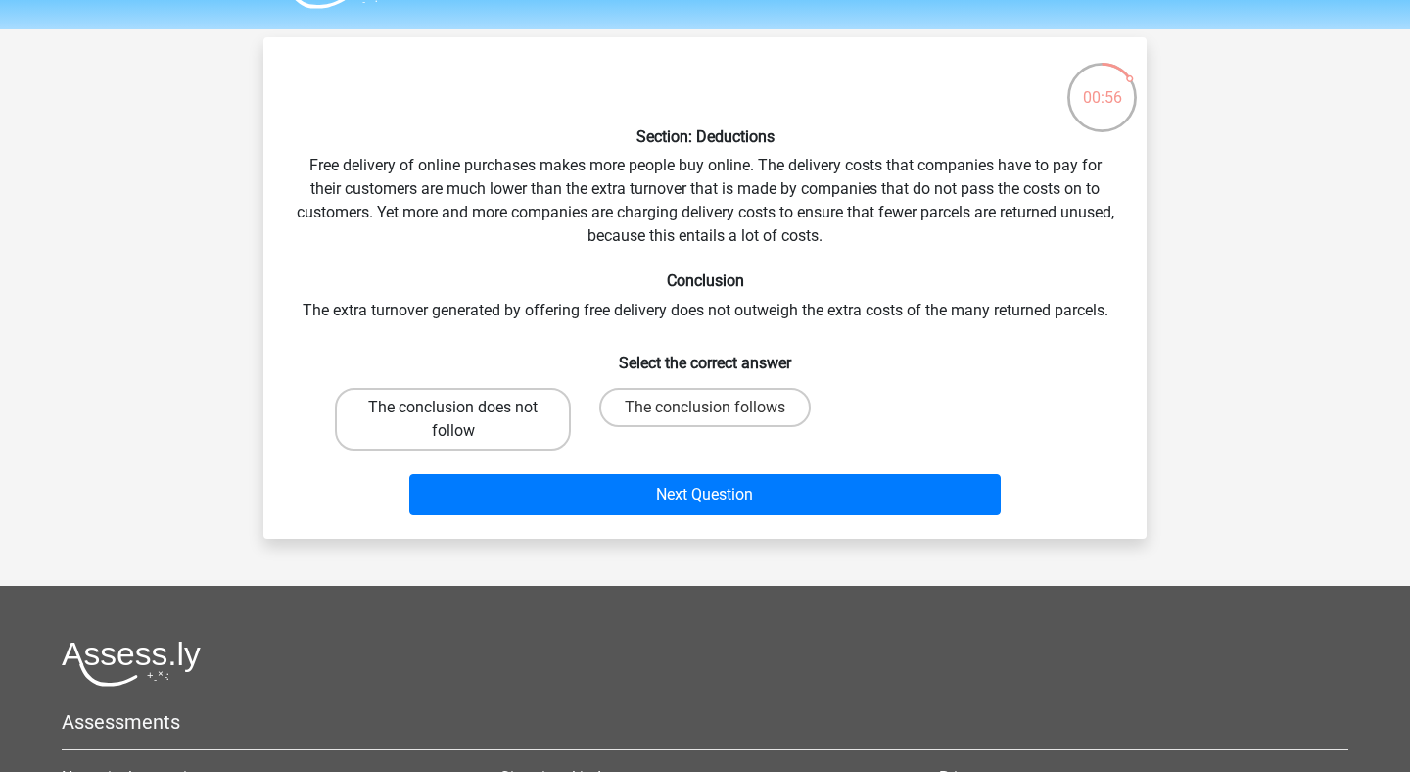
click at [534, 400] on label "The conclusion does not follow" at bounding box center [453, 419] width 236 height 63
click at [466, 407] on input "The conclusion does not follow" at bounding box center [459, 413] width 13 height 13
radio input "true"
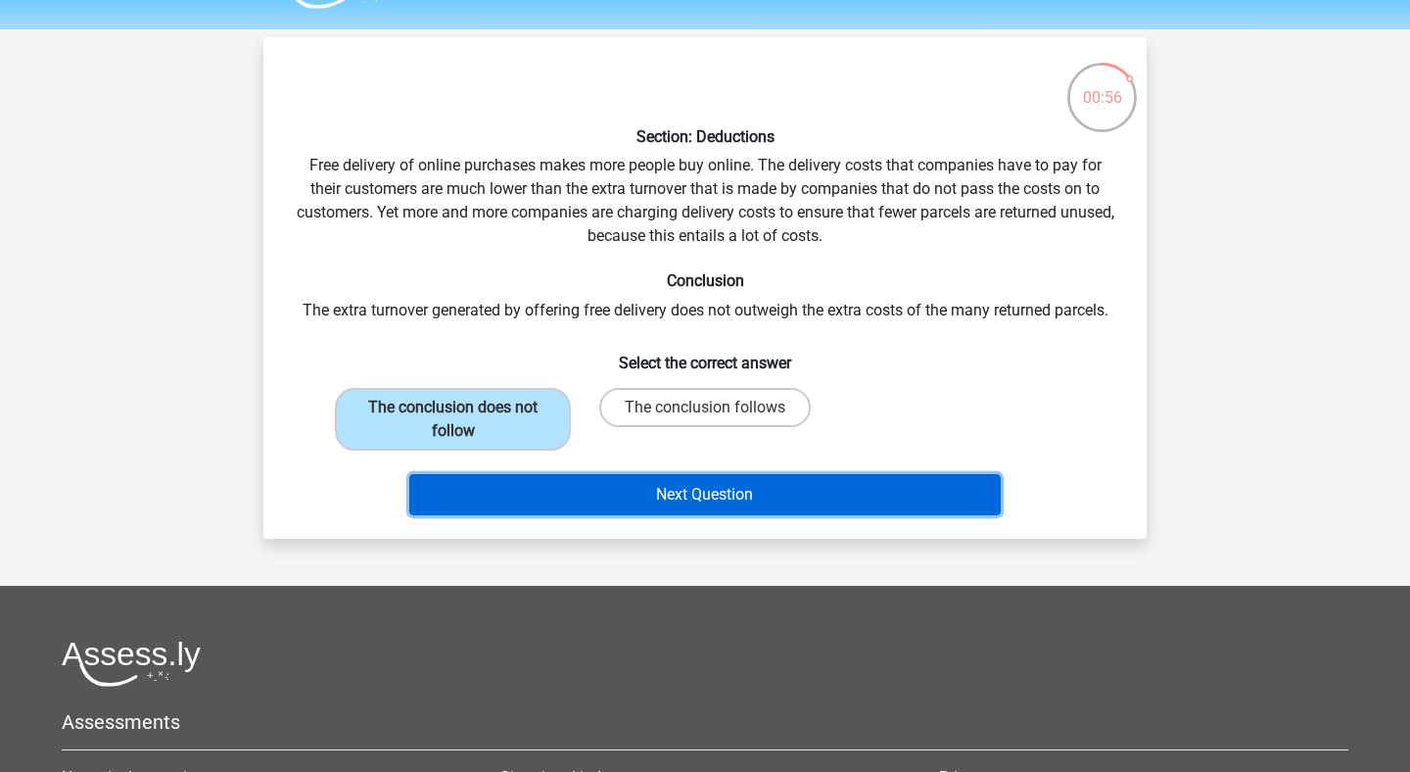
click at [610, 501] on button "Next Question" at bounding box center [705, 494] width 593 height 41
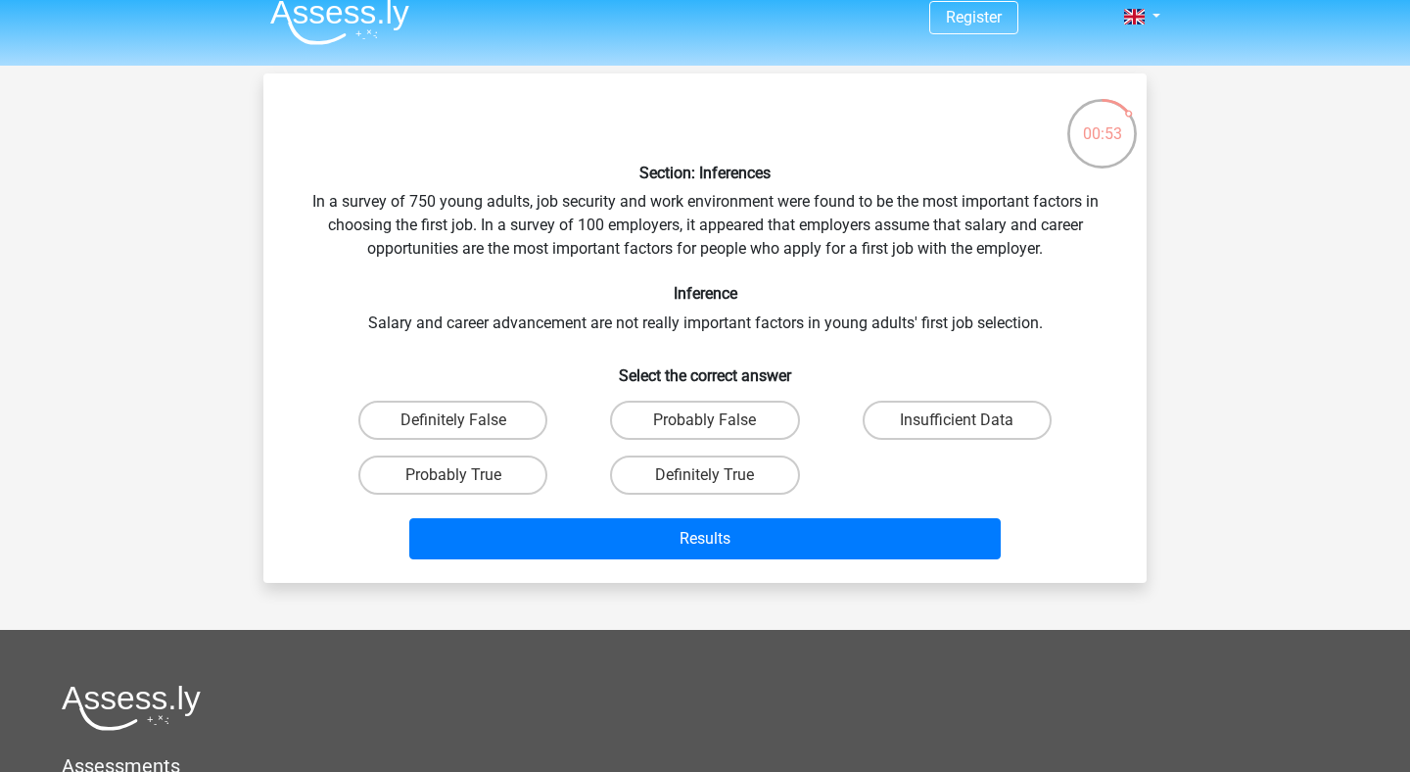
scroll to position [0, 0]
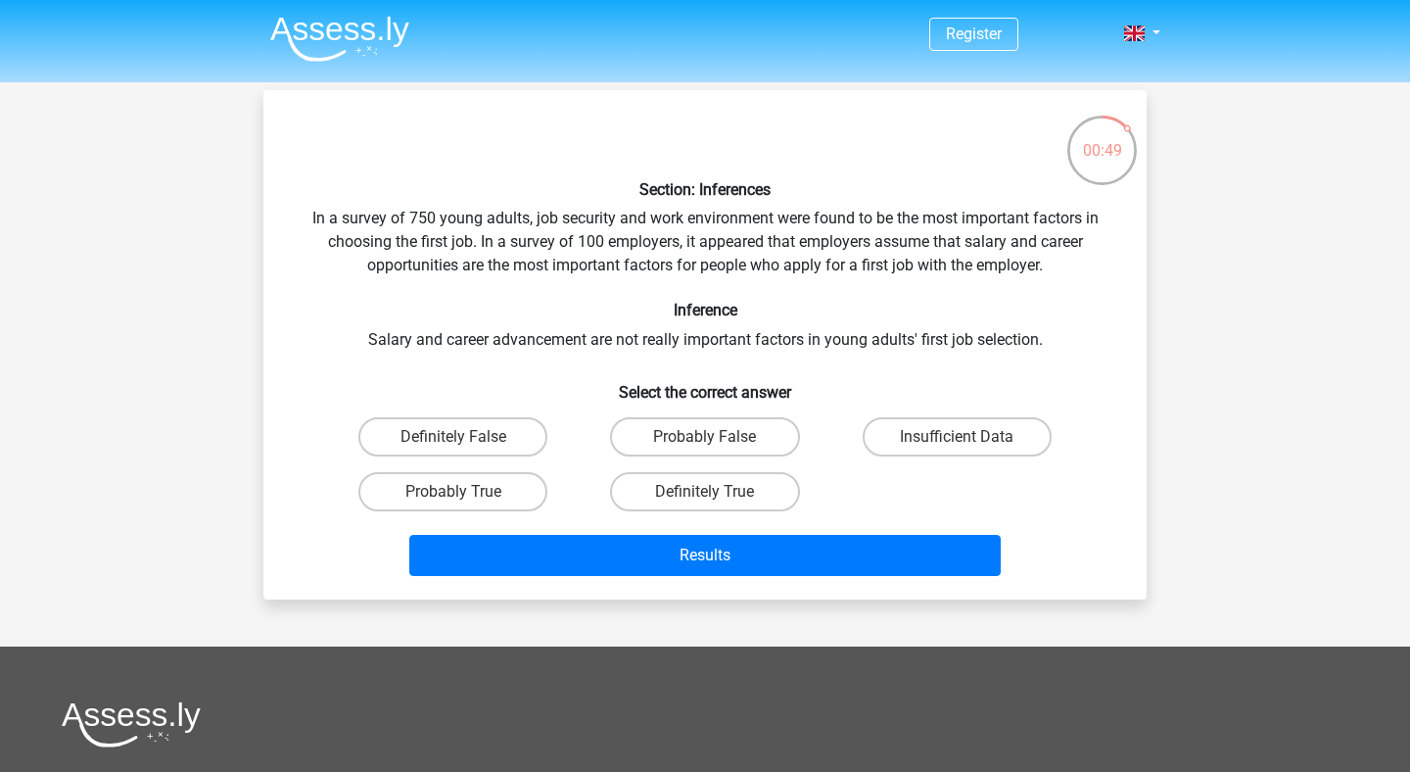
click at [1119, 358] on div "Section: Inferences In a survey of 750 young adults, job security and work envi…" at bounding box center [705, 345] width 868 height 478
click at [1132, 358] on div "Section: Inferences In a survey of 750 young adults, job security and work envi…" at bounding box center [705, 345] width 868 height 478
click at [1128, 367] on div "Section: Inferences In a survey of 750 young adults, job security and work envi…" at bounding box center [705, 345] width 868 height 478
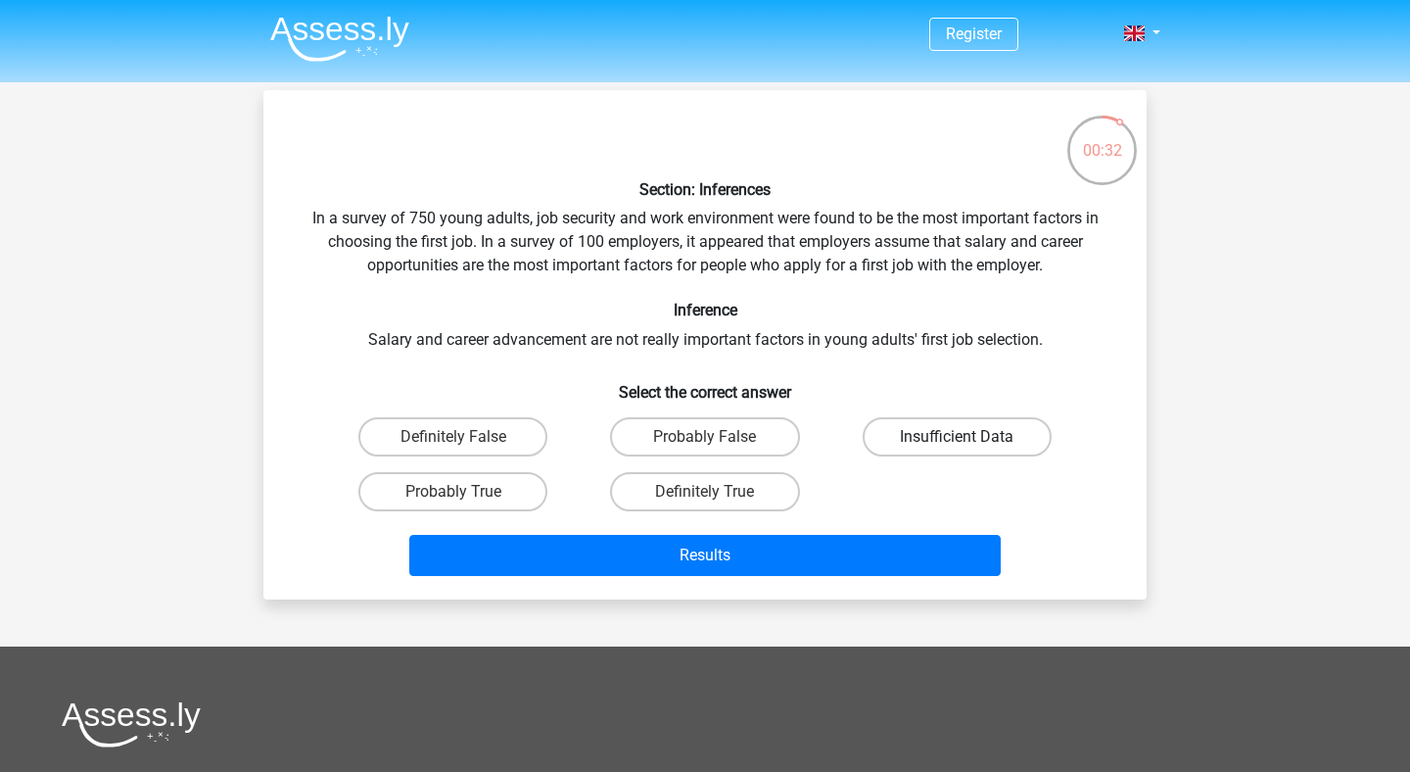
click at [946, 423] on label "Insufficient Data" at bounding box center [957, 436] width 189 height 39
click at [957, 437] on input "Insufficient Data" at bounding box center [963, 443] width 13 height 13
radio input "true"
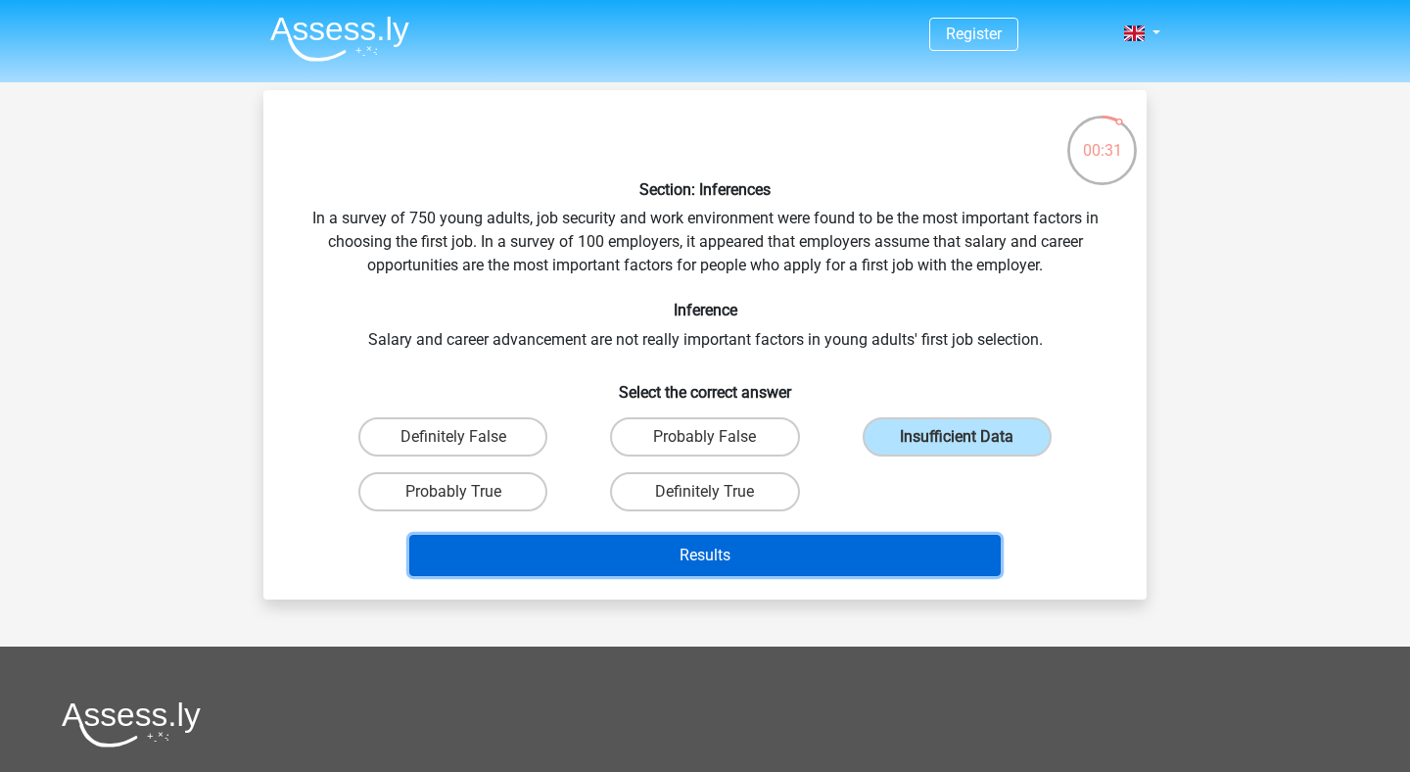
click at [862, 546] on button "Results" at bounding box center [705, 555] width 593 height 41
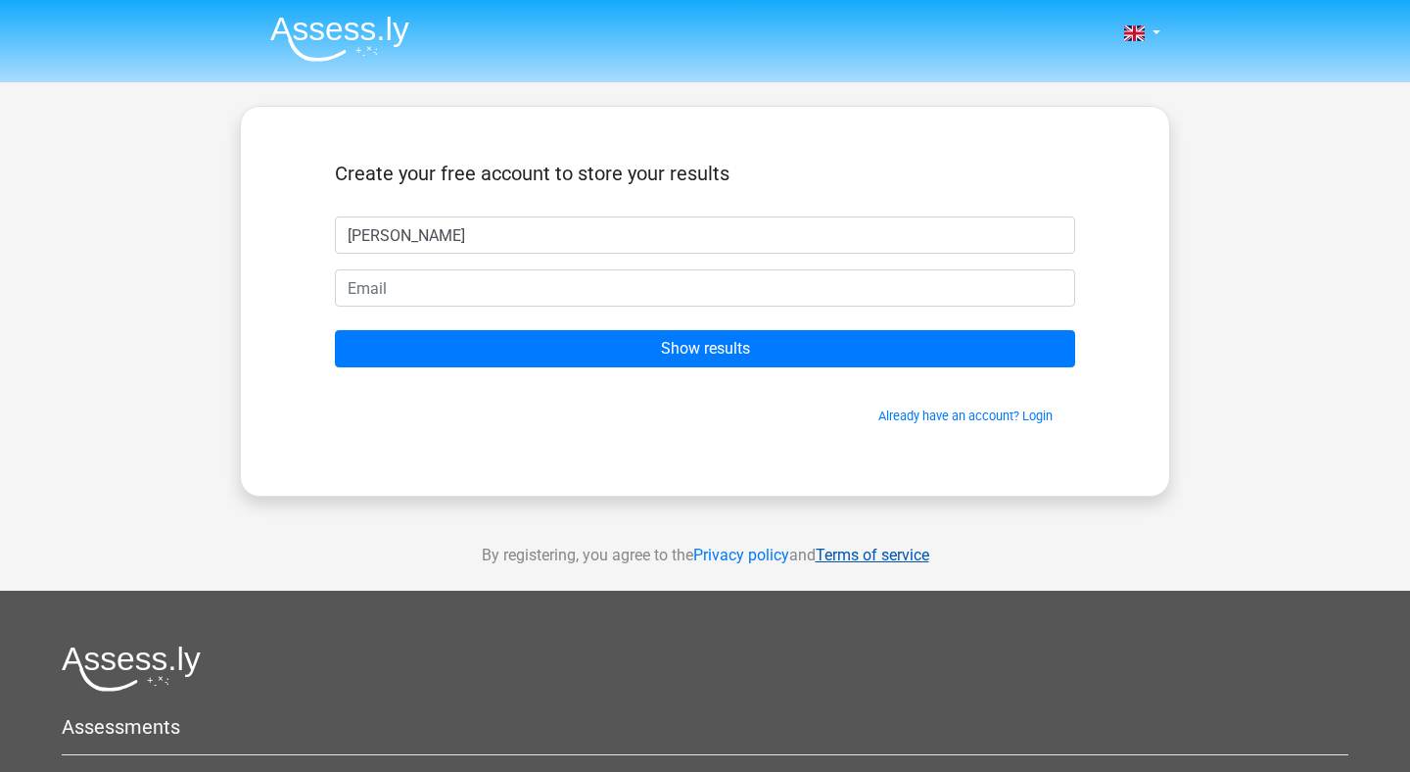
type input "Freddie"
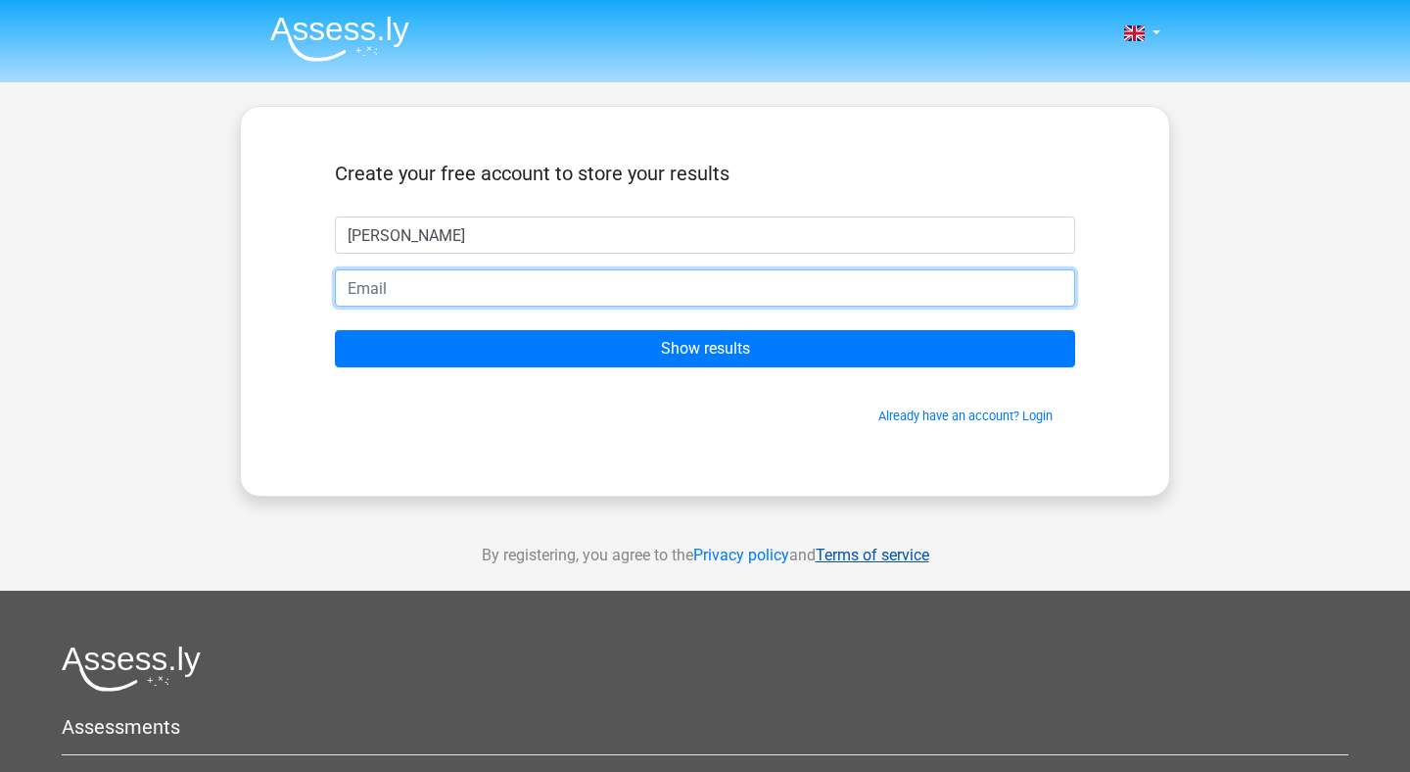
type input "g"
type input "freddieodonohoe@gmail.com"
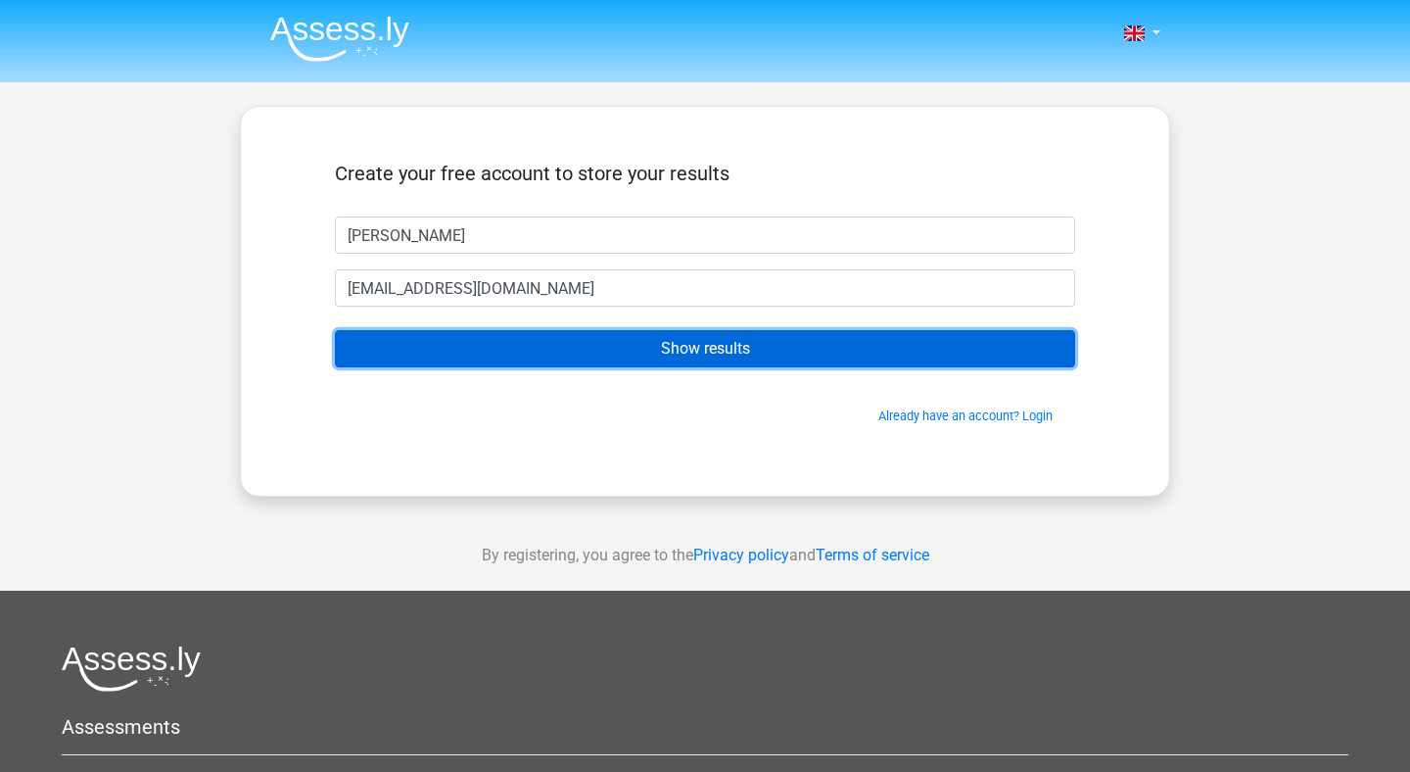
click at [657, 365] on input "Show results" at bounding box center [705, 348] width 740 height 37
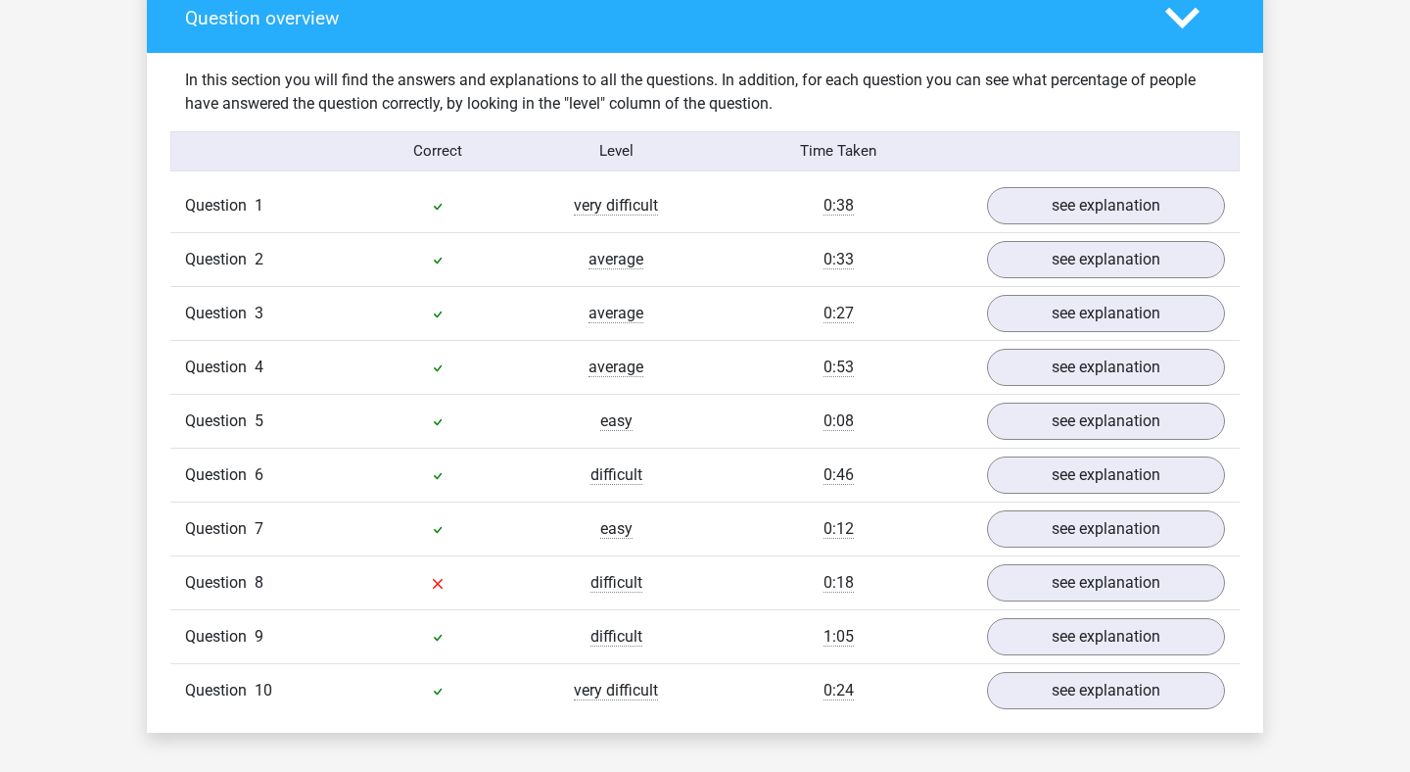
scroll to position [1472, 0]
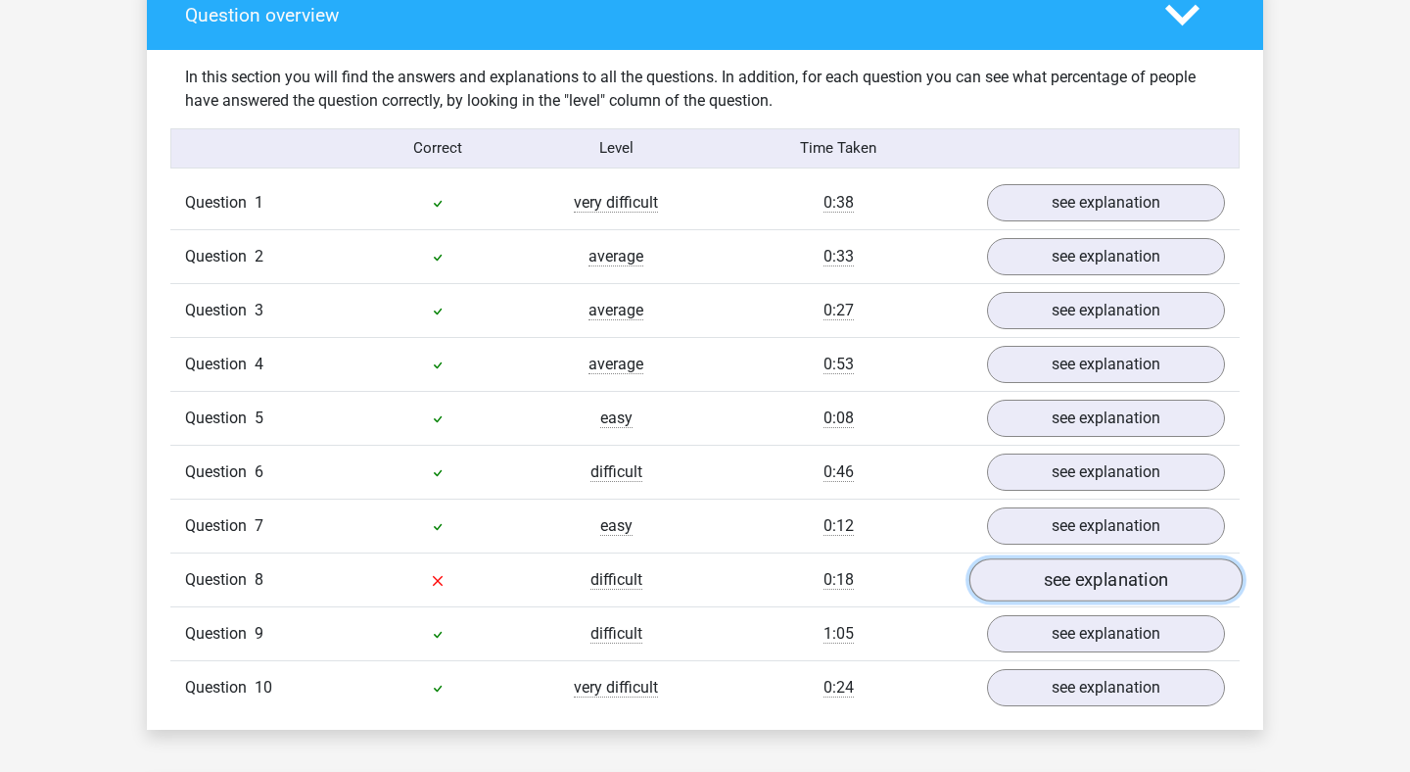
click at [1054, 589] on link "see explanation" at bounding box center [1106, 579] width 273 height 43
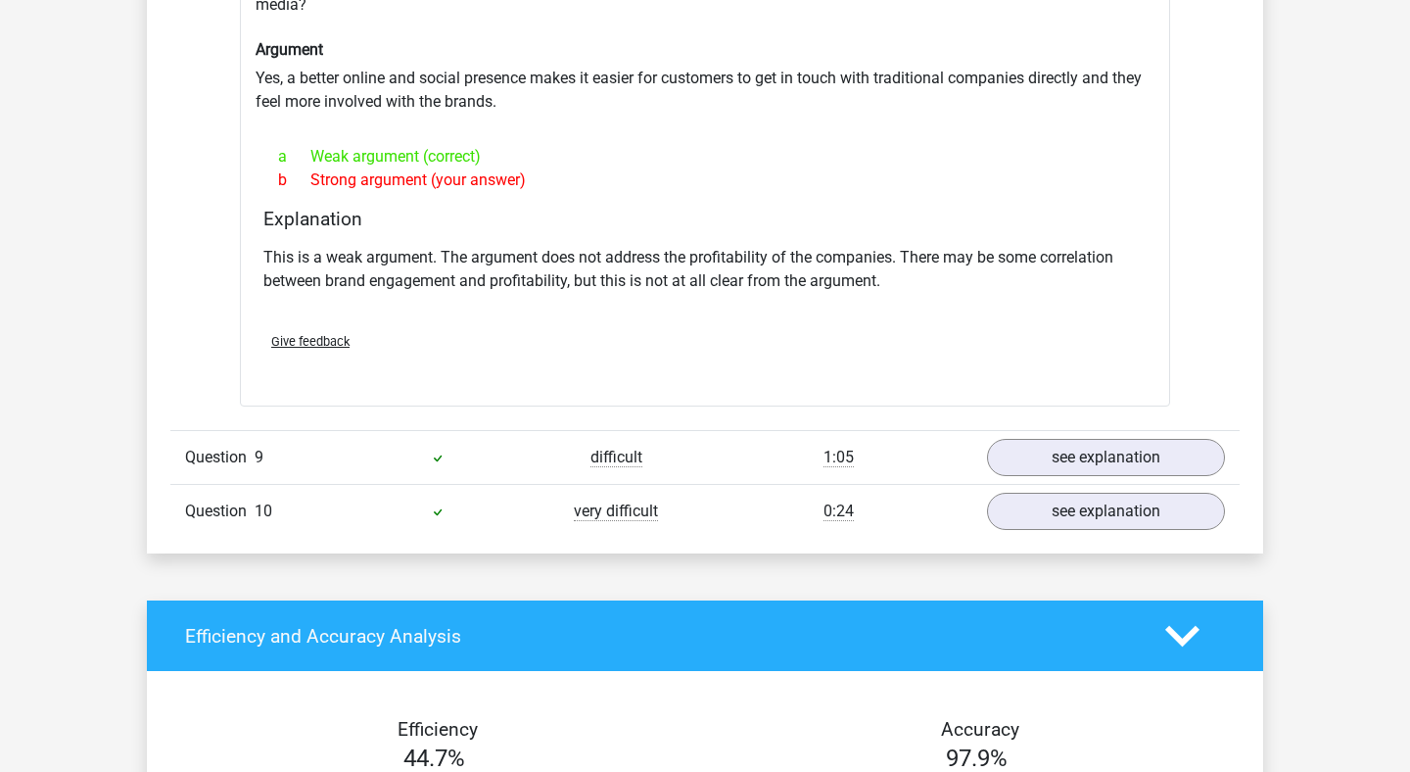
scroll to position [2170, 0]
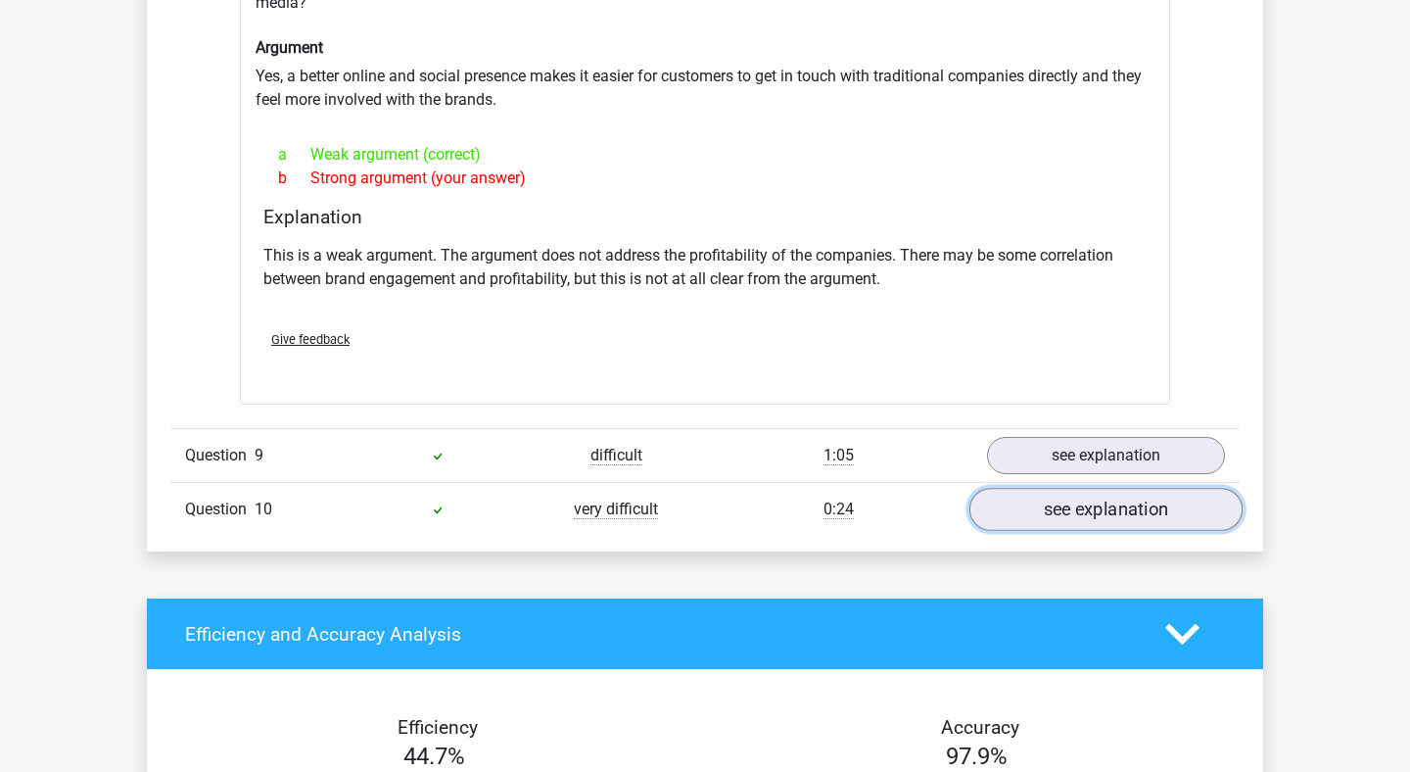
click at [1092, 506] on link "see explanation" at bounding box center [1106, 510] width 273 height 43
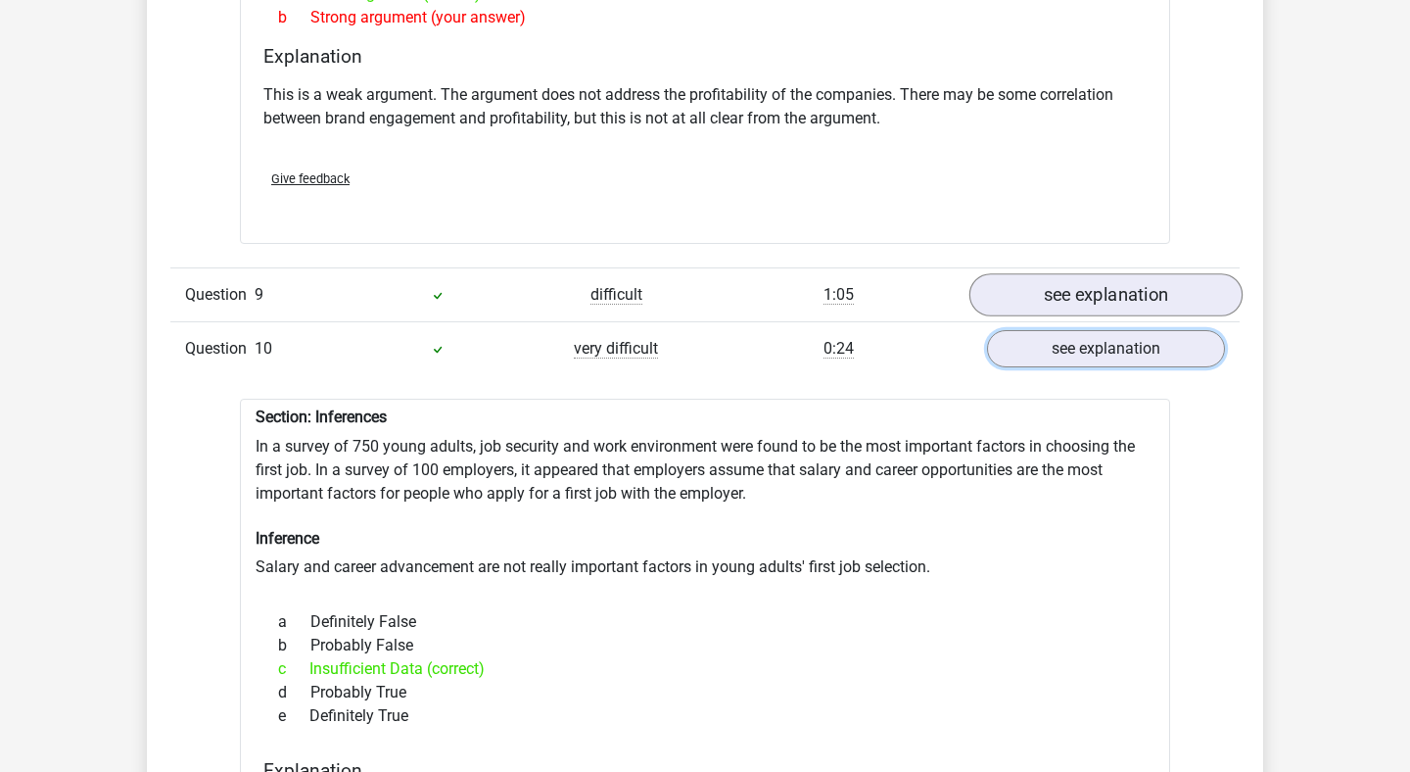
scroll to position [2329, 0]
click at [1091, 273] on div "Question 9 difficult 1:05 see explanation" at bounding box center [705, 295] width 1070 height 54
click at [1088, 291] on link "see explanation" at bounding box center [1106, 296] width 273 height 43
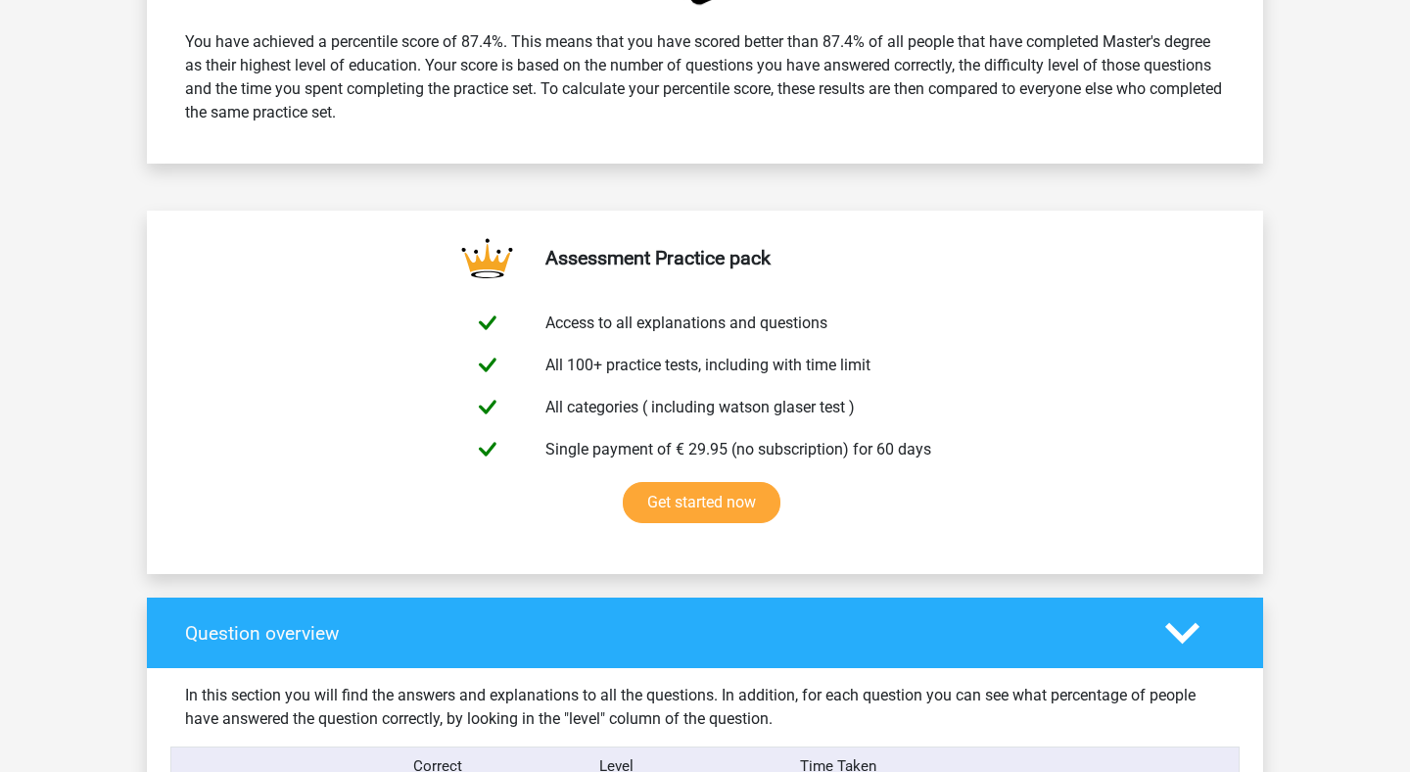
scroll to position [713, 0]
